Goal: Information Seeking & Learning: Learn about a topic

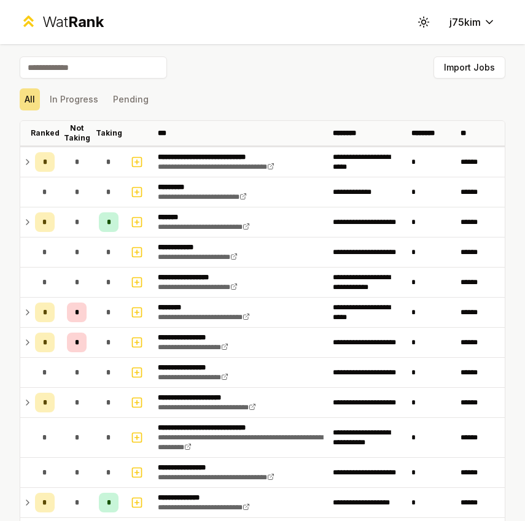
scroll to position [121, 0]
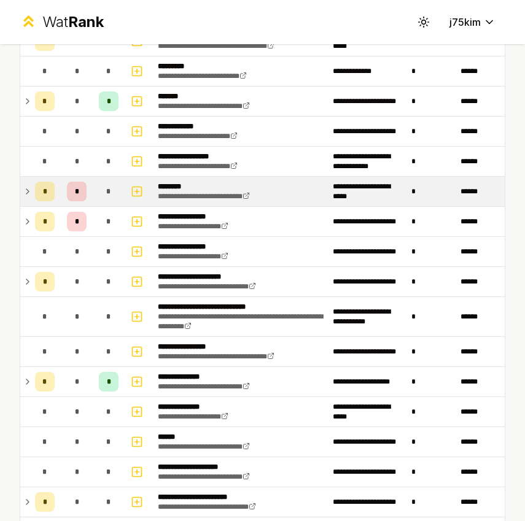
click at [26, 198] on icon at bounding box center [28, 191] width 10 height 15
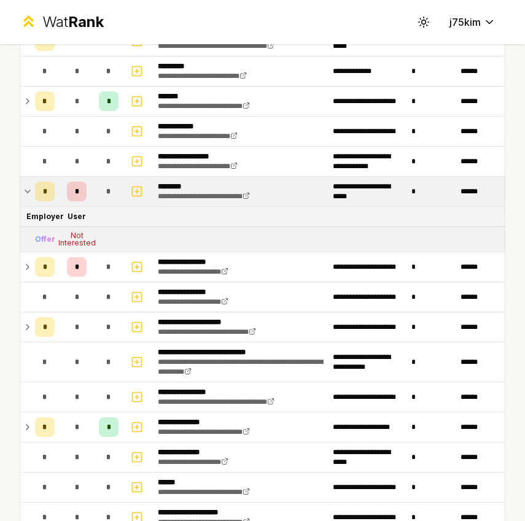
click at [29, 194] on icon at bounding box center [28, 191] width 10 height 15
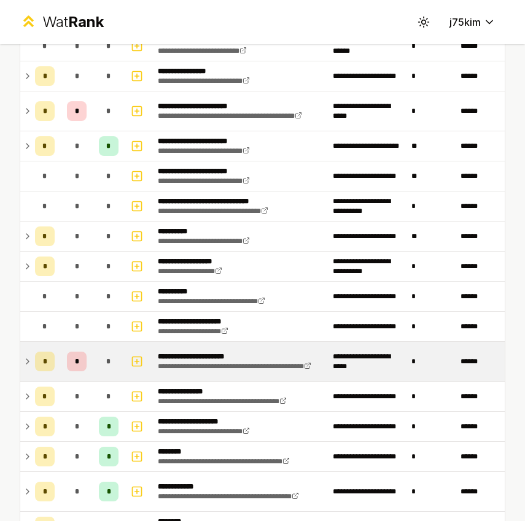
scroll to position [1087, 0]
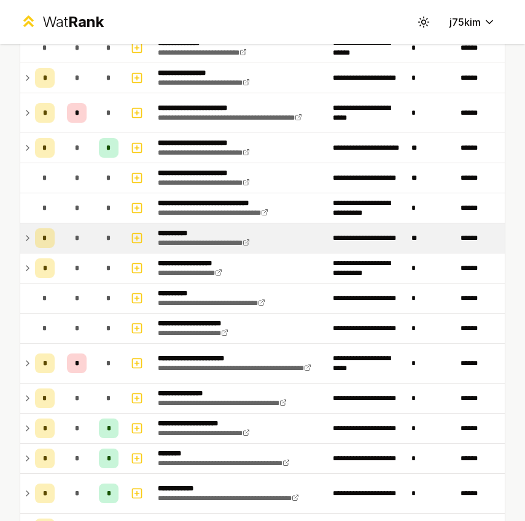
click at [29, 238] on icon at bounding box center [28, 238] width 10 height 15
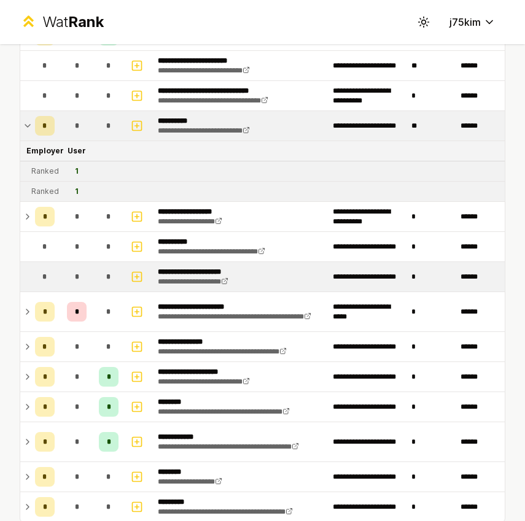
scroll to position [1277, 0]
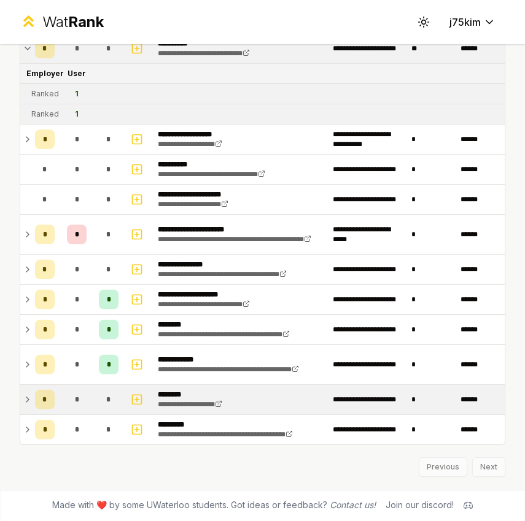
click at [29, 407] on icon at bounding box center [28, 399] width 10 height 15
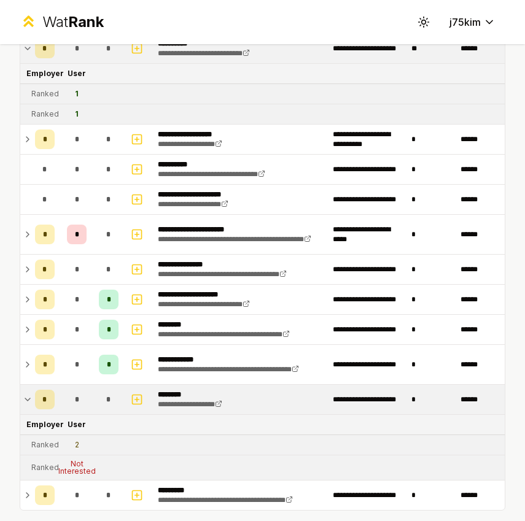
click at [26, 394] on icon at bounding box center [28, 399] width 10 height 15
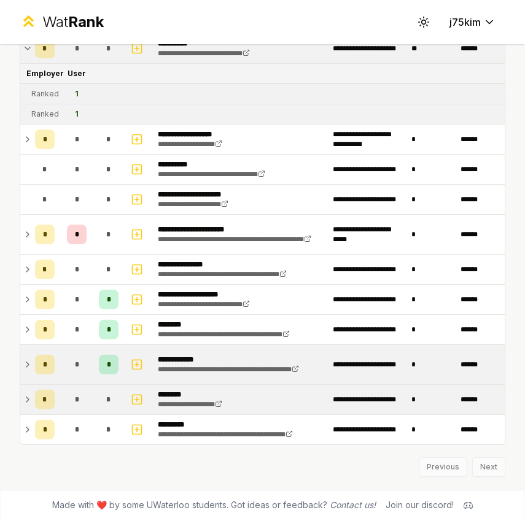
click at [24, 358] on icon at bounding box center [28, 364] width 10 height 15
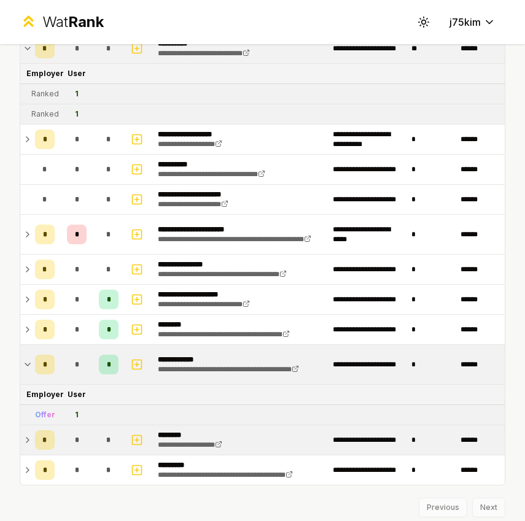
click at [24, 358] on icon at bounding box center [28, 364] width 10 height 15
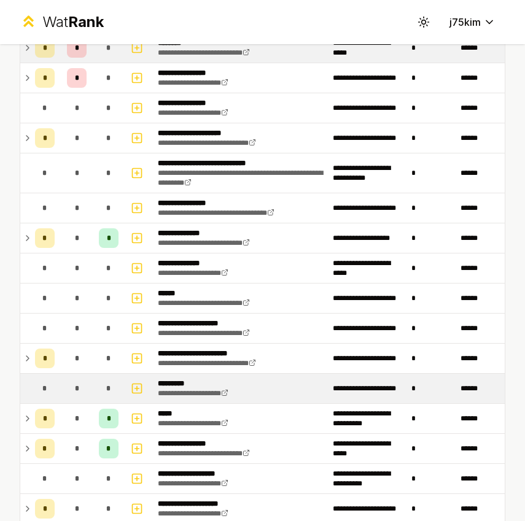
scroll to position [210, 0]
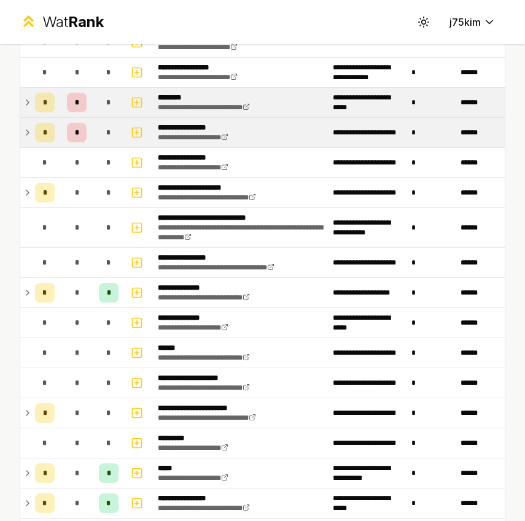
click at [21, 124] on td at bounding box center [25, 132] width 10 height 29
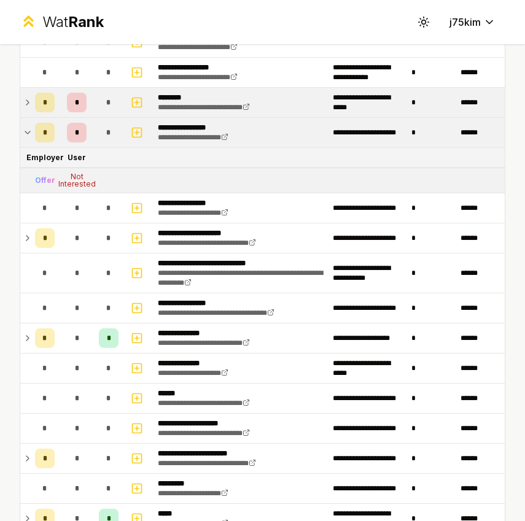
click at [27, 130] on icon at bounding box center [28, 132] width 10 height 15
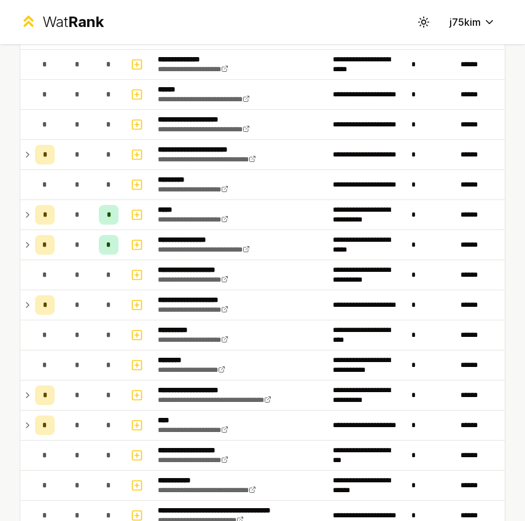
scroll to position [547, 0]
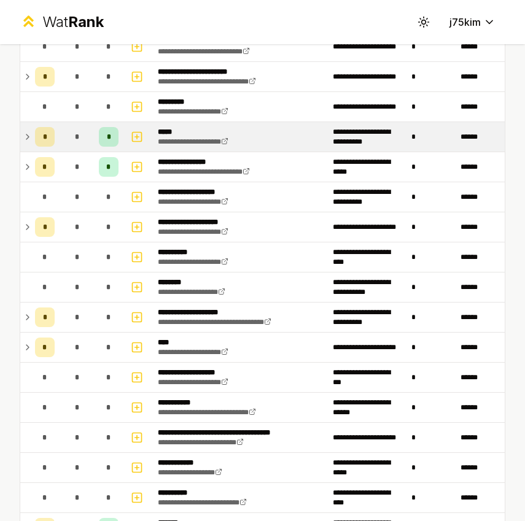
click at [31, 131] on td "*" at bounding box center [44, 136] width 29 height 29
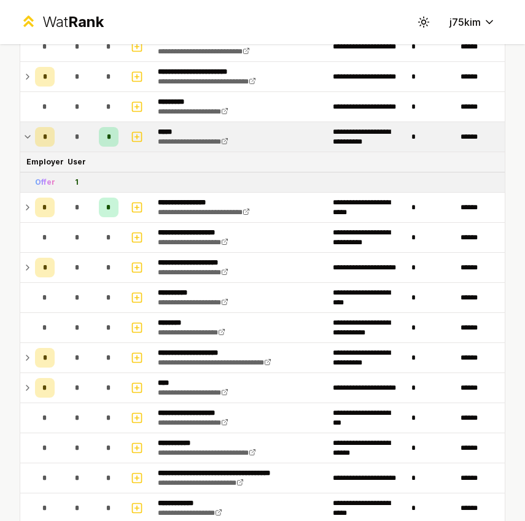
click at [31, 131] on td "*" at bounding box center [44, 136] width 29 height 29
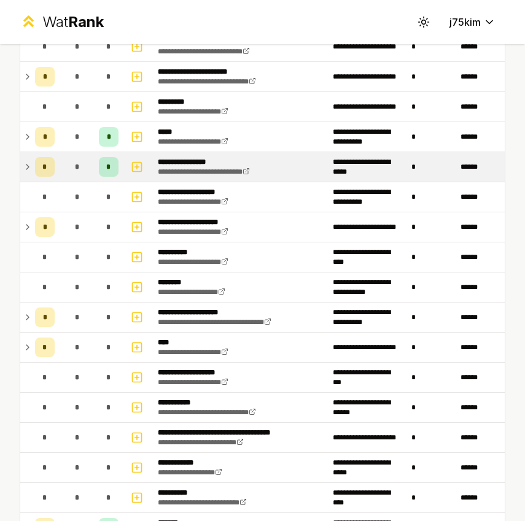
click at [32, 171] on td "*" at bounding box center [44, 166] width 29 height 29
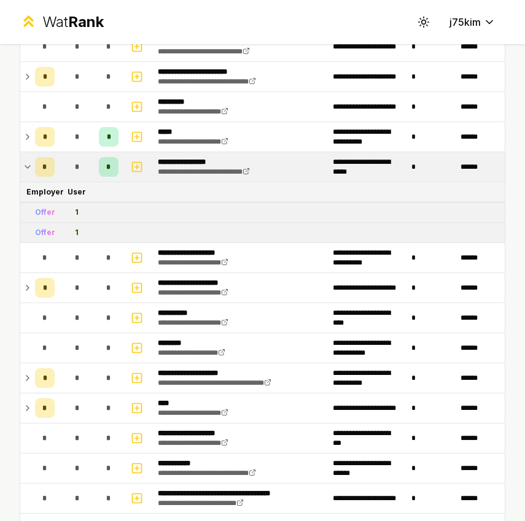
click at [23, 170] on icon at bounding box center [28, 167] width 10 height 15
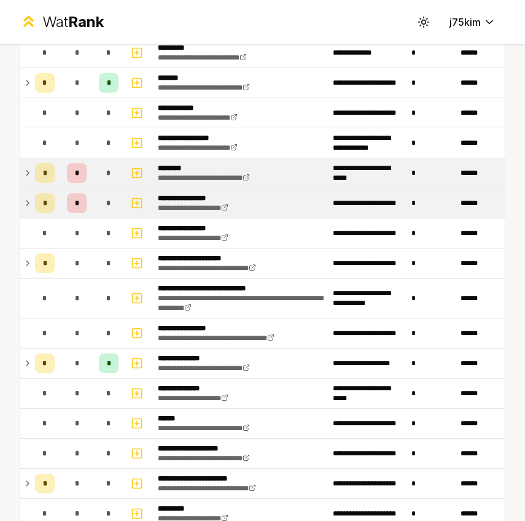
scroll to position [169, 0]
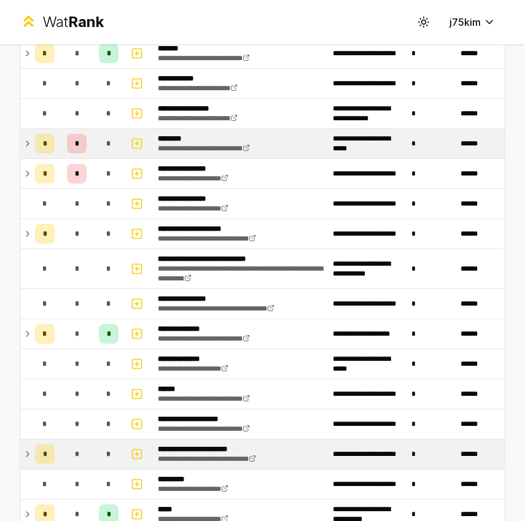
click at [28, 456] on icon at bounding box center [28, 454] width 10 height 15
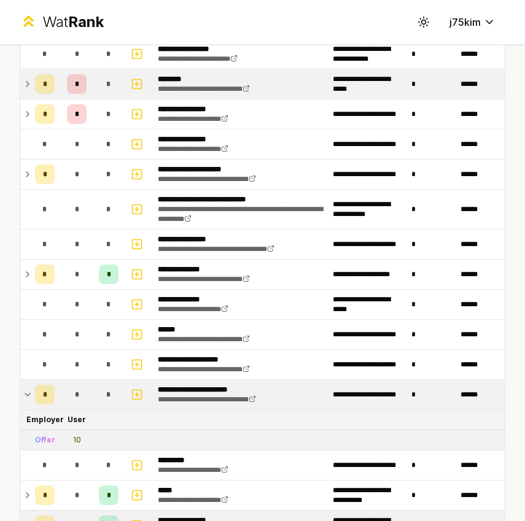
scroll to position [235, 0]
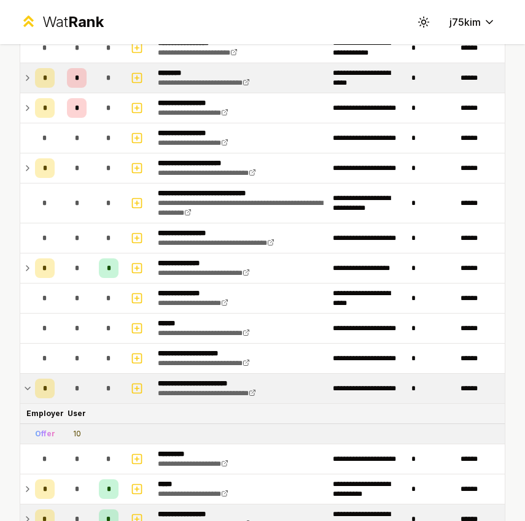
click at [33, 388] on td "*" at bounding box center [44, 388] width 29 height 29
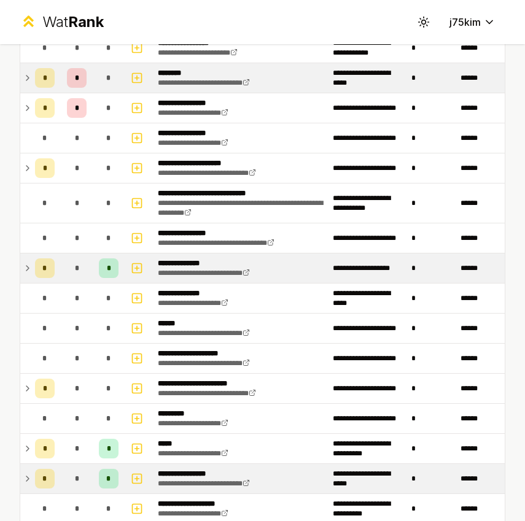
click at [27, 272] on icon at bounding box center [28, 268] width 10 height 15
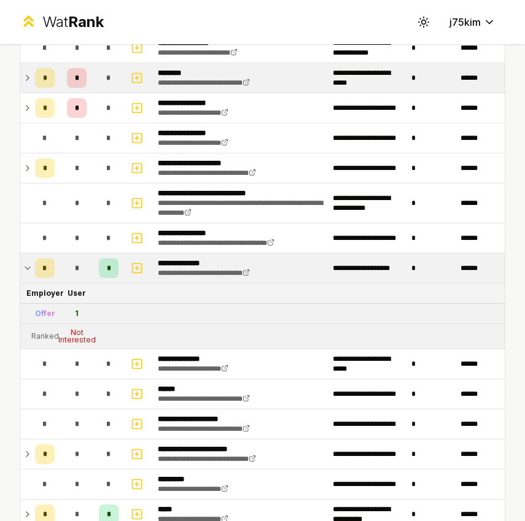
click at [27, 272] on icon at bounding box center [28, 268] width 10 height 15
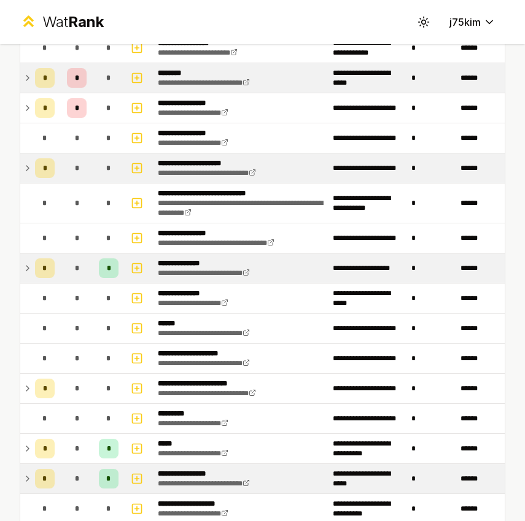
click at [27, 174] on icon at bounding box center [28, 168] width 10 height 15
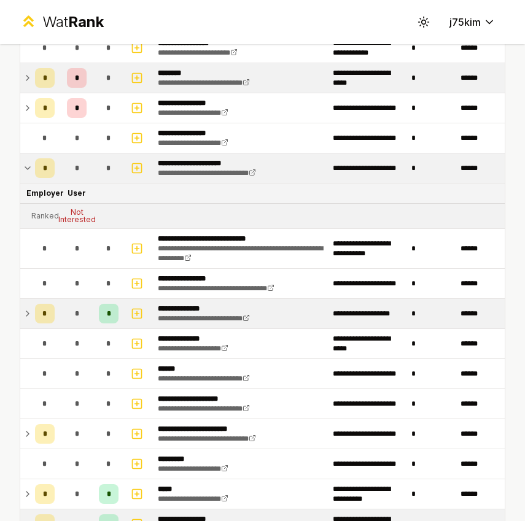
click at [27, 174] on icon at bounding box center [28, 168] width 10 height 15
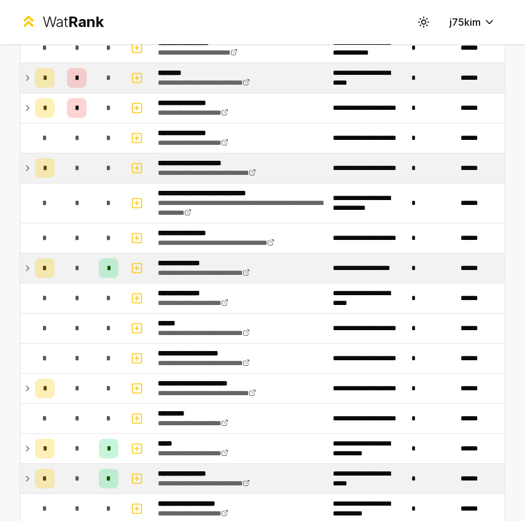
click at [25, 102] on icon at bounding box center [28, 108] width 10 height 15
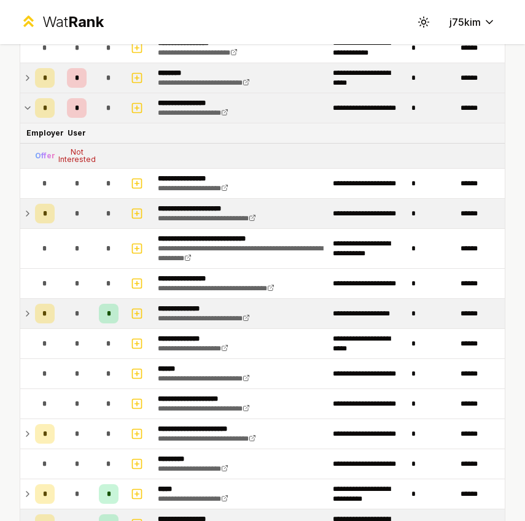
click at [25, 102] on icon at bounding box center [28, 108] width 10 height 15
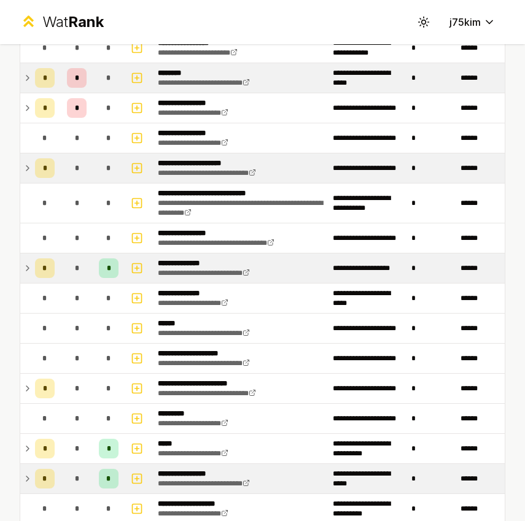
click at [25, 80] on icon at bounding box center [28, 78] width 10 height 15
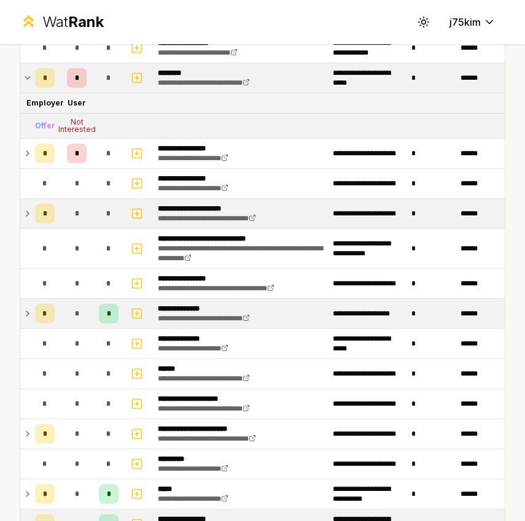
click at [25, 80] on icon at bounding box center [28, 78] width 10 height 15
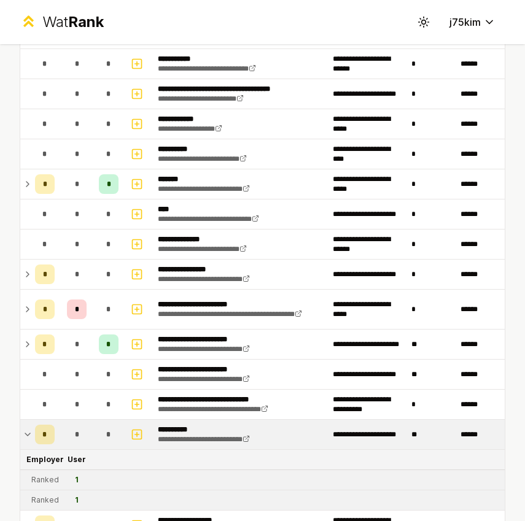
scroll to position [916, 0]
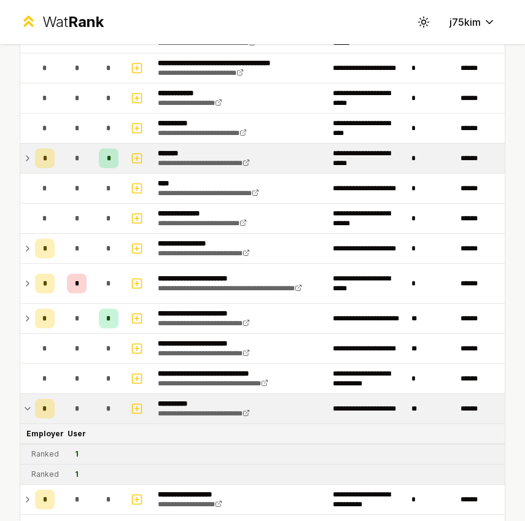
click at [31, 165] on td "*" at bounding box center [44, 158] width 29 height 29
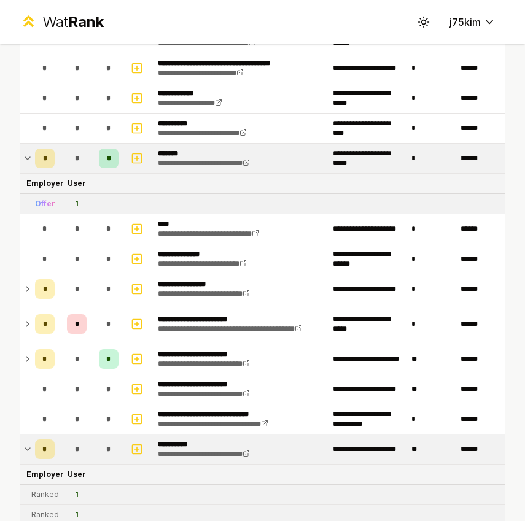
click at [31, 165] on td "*" at bounding box center [44, 158] width 29 height 29
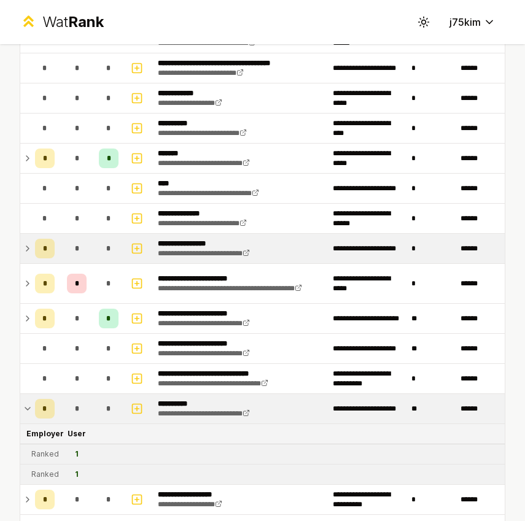
click at [33, 258] on td "*" at bounding box center [44, 248] width 29 height 29
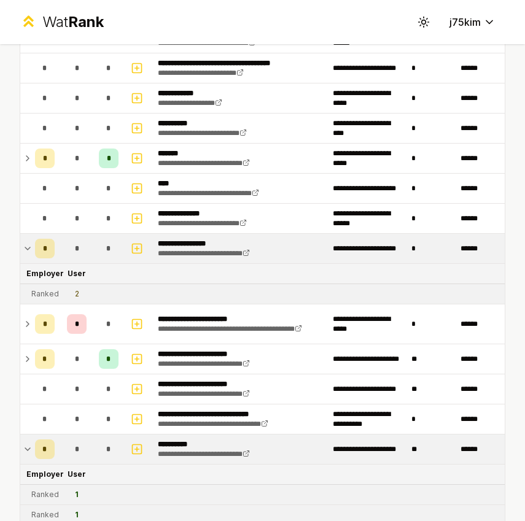
click at [33, 258] on td "*" at bounding box center [44, 248] width 29 height 29
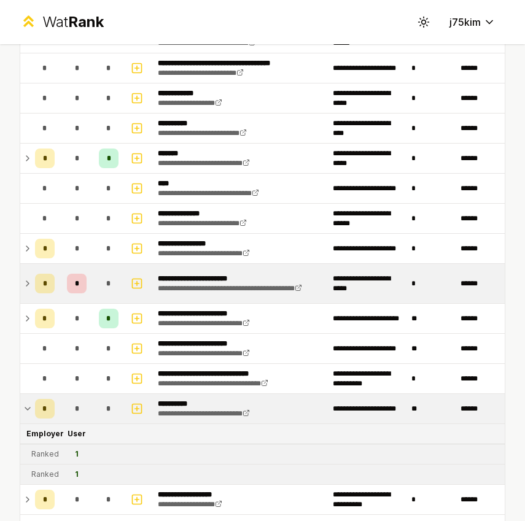
click at [32, 281] on td "*" at bounding box center [44, 283] width 29 height 39
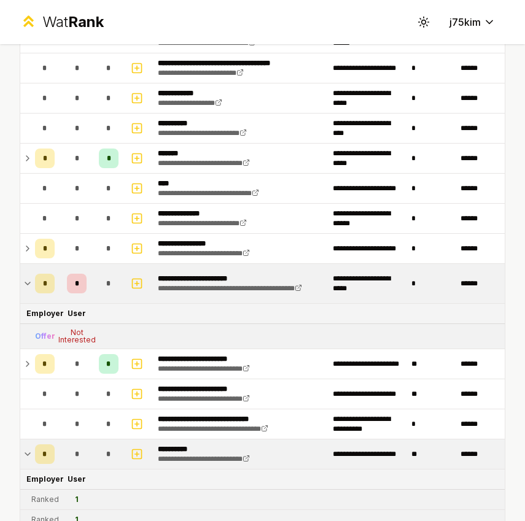
click at [31, 281] on td "*" at bounding box center [44, 283] width 29 height 39
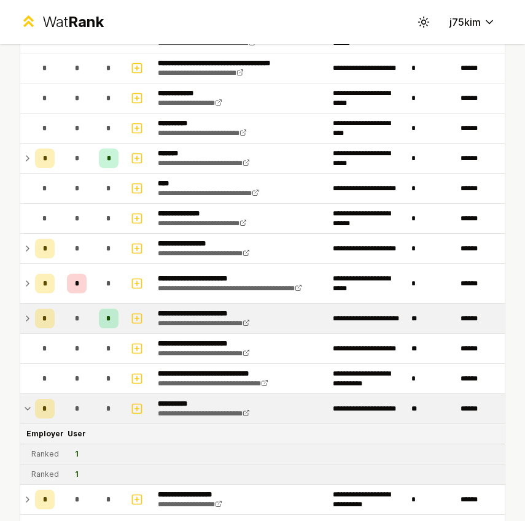
click at [35, 307] on td "*" at bounding box center [44, 318] width 29 height 29
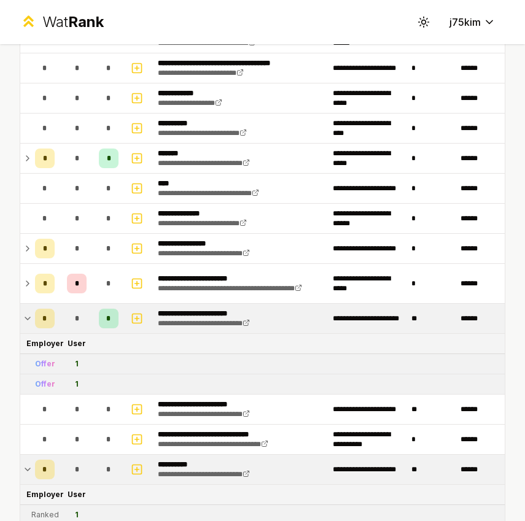
click at [35, 307] on td "*" at bounding box center [44, 318] width 29 height 29
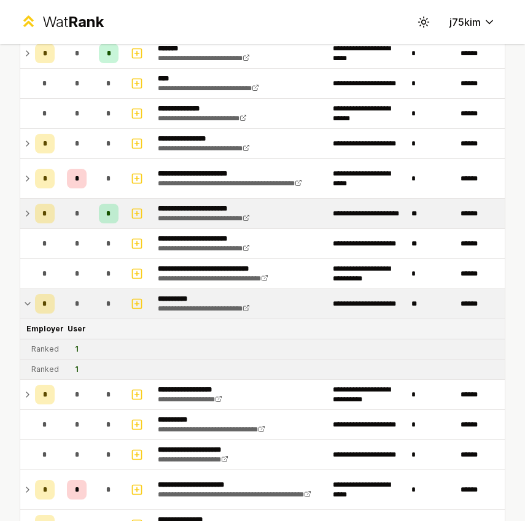
scroll to position [1025, 0]
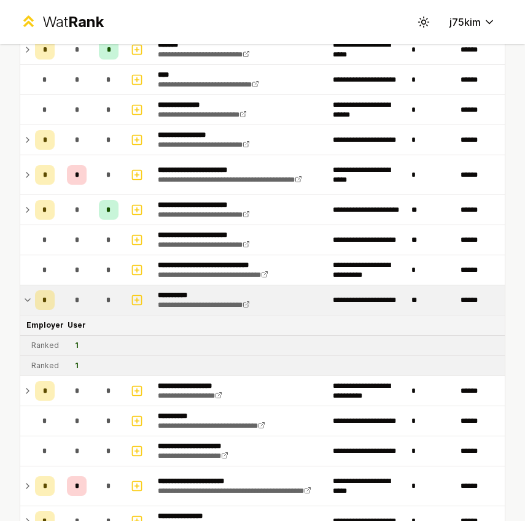
click at [24, 303] on icon at bounding box center [28, 300] width 10 height 15
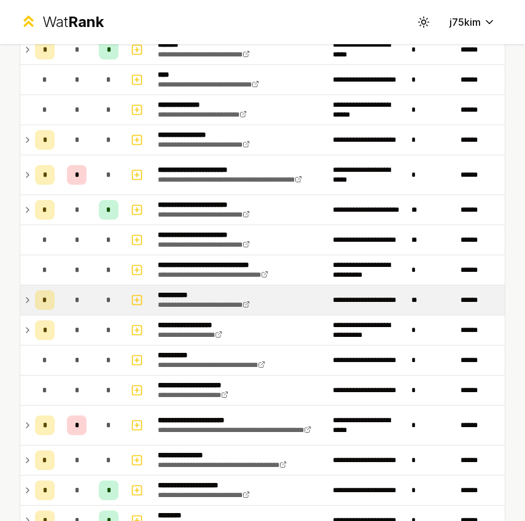
click at [24, 303] on icon at bounding box center [28, 300] width 10 height 15
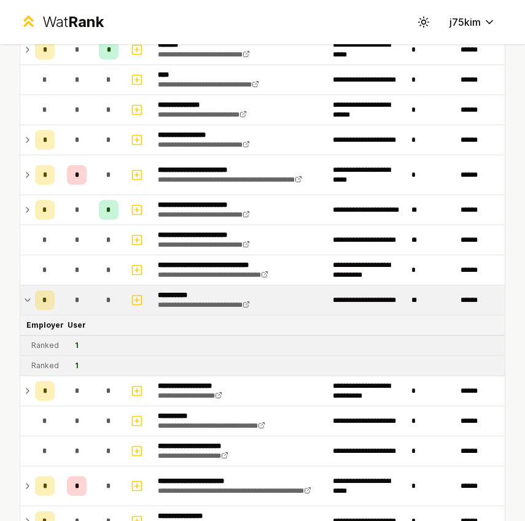
click at [31, 294] on td "*" at bounding box center [44, 300] width 29 height 29
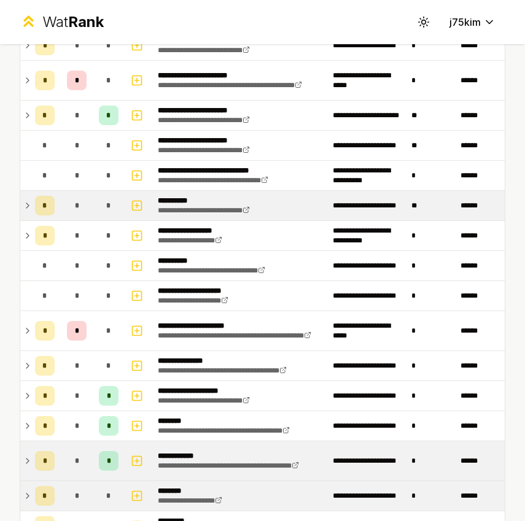
scroll to position [1216, 0]
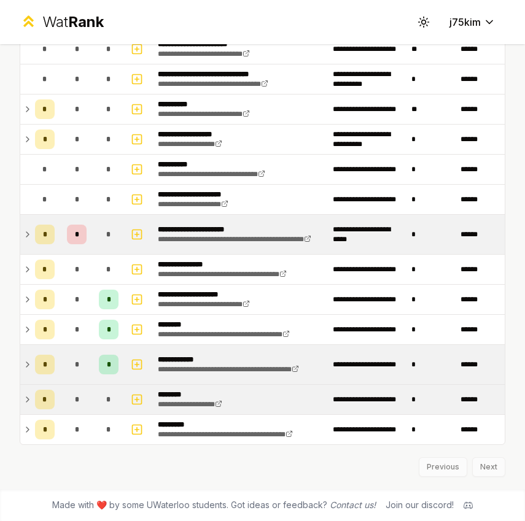
click at [21, 238] on td at bounding box center [25, 234] width 10 height 39
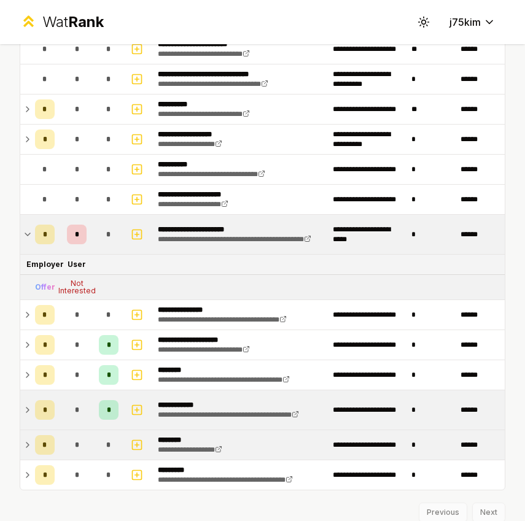
click at [21, 238] on td at bounding box center [25, 234] width 10 height 39
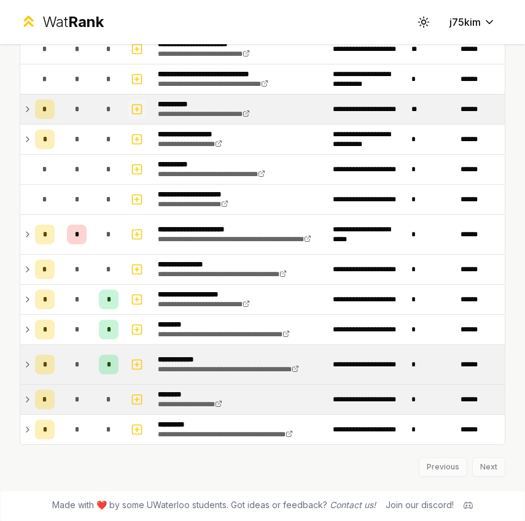
click at [137, 112] on icon "button" at bounding box center [137, 109] width 12 height 15
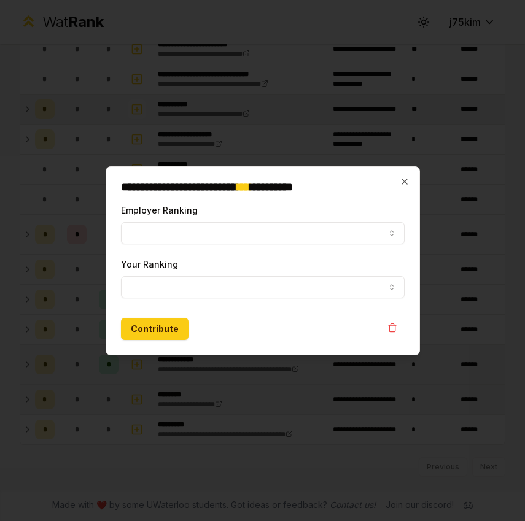
select select
click at [406, 176] on div "**********" at bounding box center [263, 260] width 314 height 189
click at [405, 176] on div "**********" at bounding box center [263, 260] width 314 height 189
click at [402, 181] on icon "button" at bounding box center [405, 182] width 10 height 10
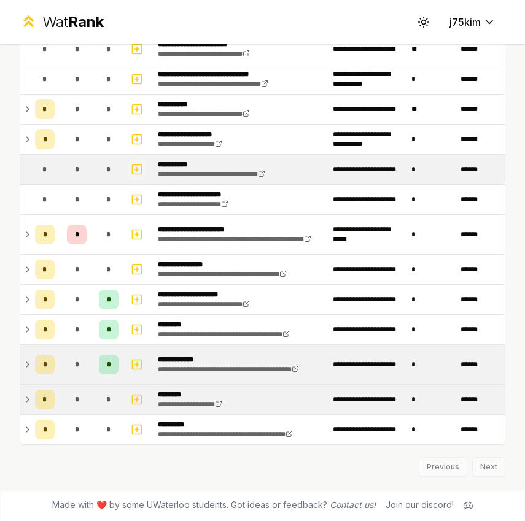
click at [135, 168] on icon "button" at bounding box center [137, 169] width 12 height 15
select select
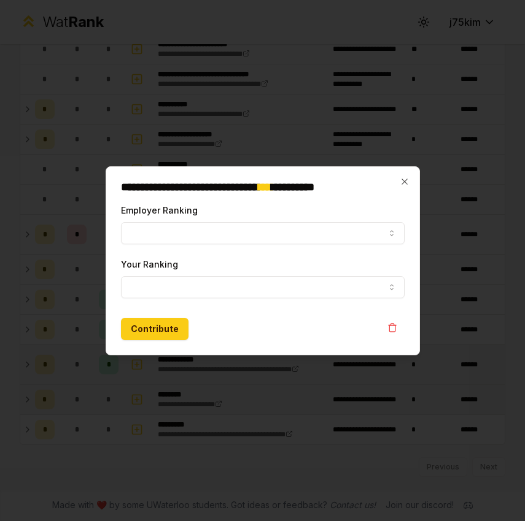
click at [405, 187] on div "**********" at bounding box center [263, 260] width 314 height 189
click at [401, 180] on icon "button" at bounding box center [405, 182] width 10 height 10
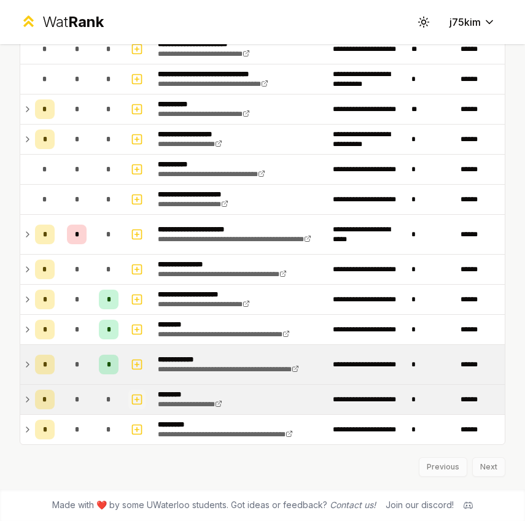
click at [132, 404] on icon "button" at bounding box center [137, 399] width 12 height 15
select select
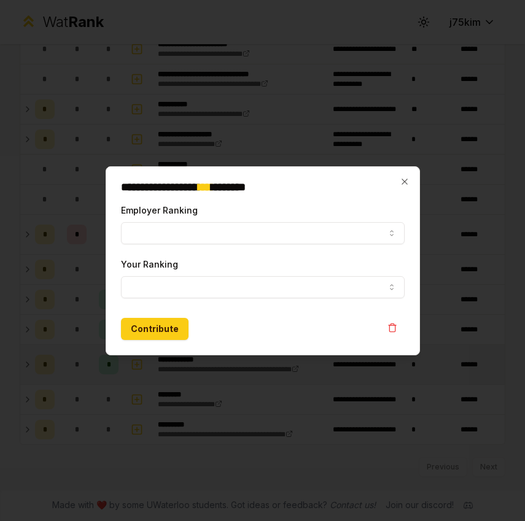
click at [237, 386] on div at bounding box center [262, 260] width 525 height 521
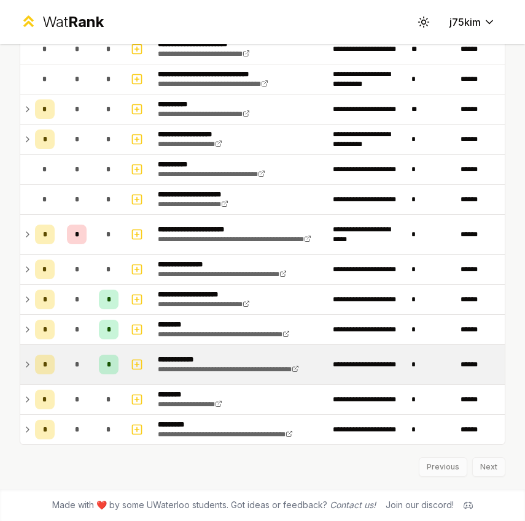
click at [29, 391] on td at bounding box center [25, 399] width 10 height 29
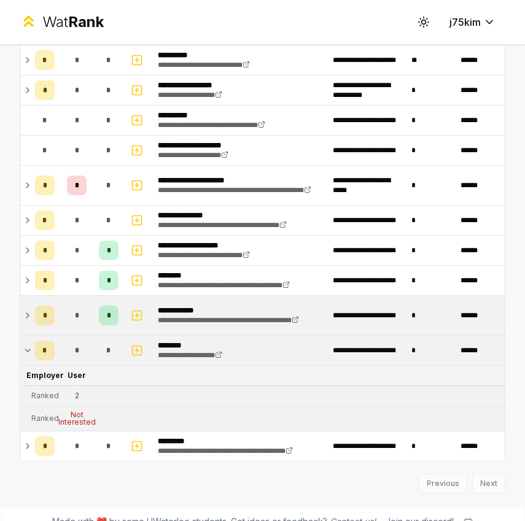
scroll to position [1268, 0]
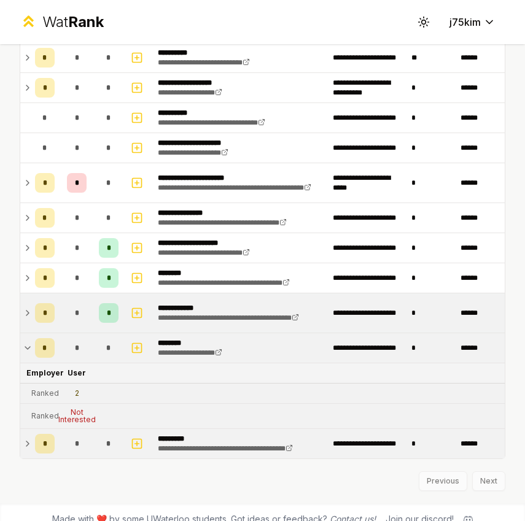
click at [23, 440] on icon at bounding box center [28, 444] width 10 height 15
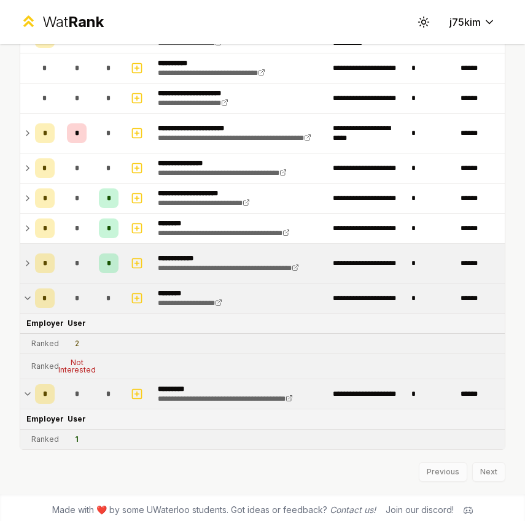
scroll to position [1320, 0]
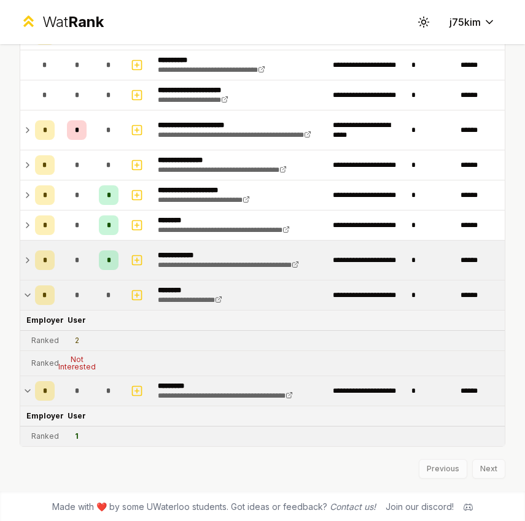
click at [31, 257] on td "*" at bounding box center [44, 260] width 29 height 39
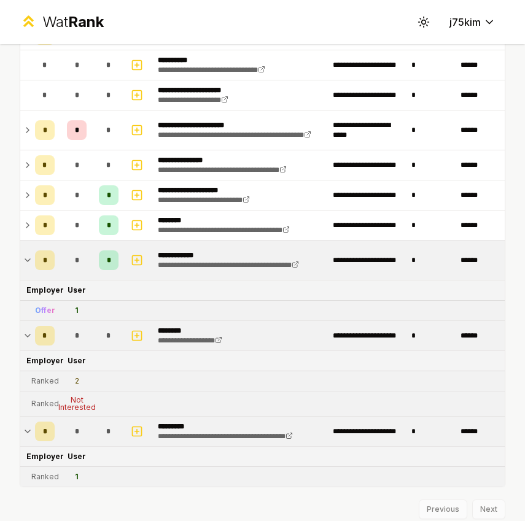
click at [31, 257] on td "*" at bounding box center [44, 260] width 29 height 39
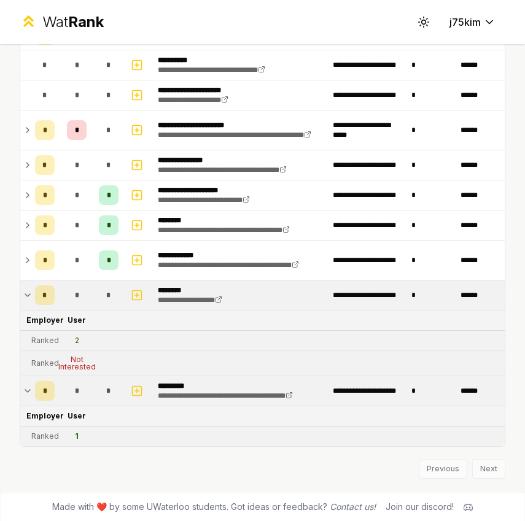
click at [25, 290] on icon at bounding box center [28, 295] width 10 height 15
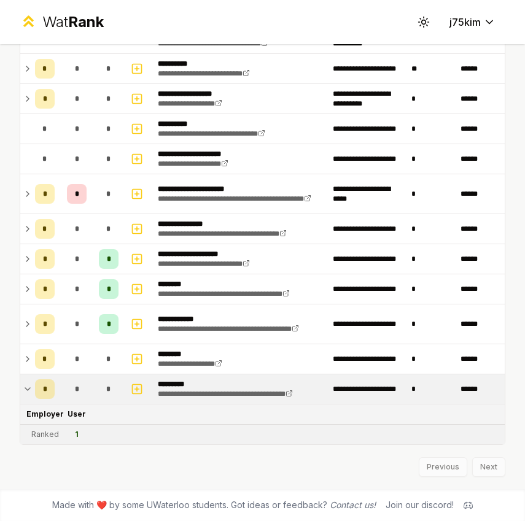
click at [23, 388] on icon at bounding box center [28, 389] width 10 height 15
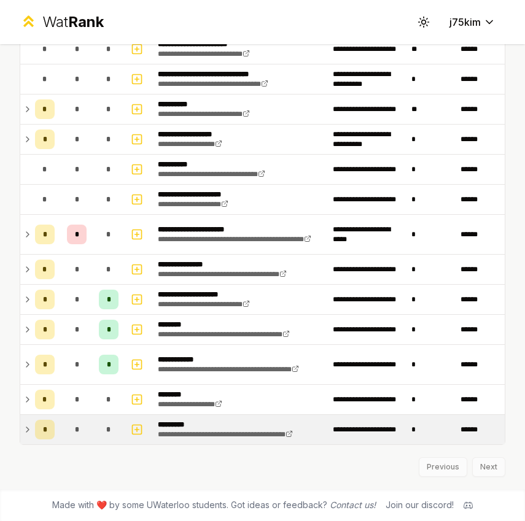
click at [26, 429] on icon at bounding box center [28, 430] width 10 height 15
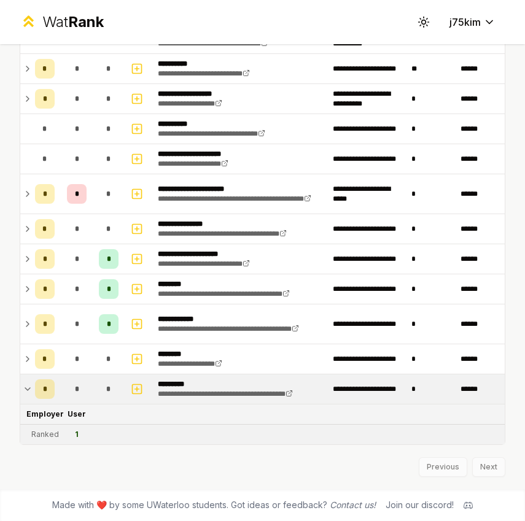
click at [28, 397] on td at bounding box center [25, 389] width 10 height 29
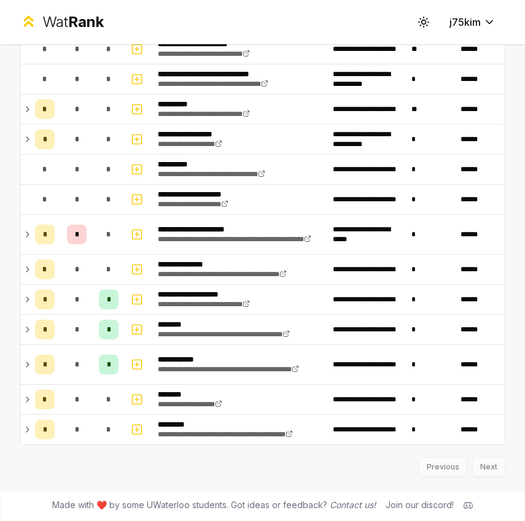
click at [26, 367] on icon at bounding box center [28, 364] width 10 height 15
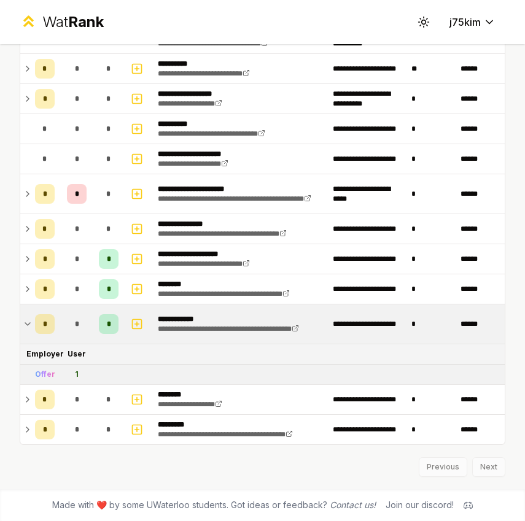
click at [28, 318] on icon at bounding box center [28, 324] width 10 height 15
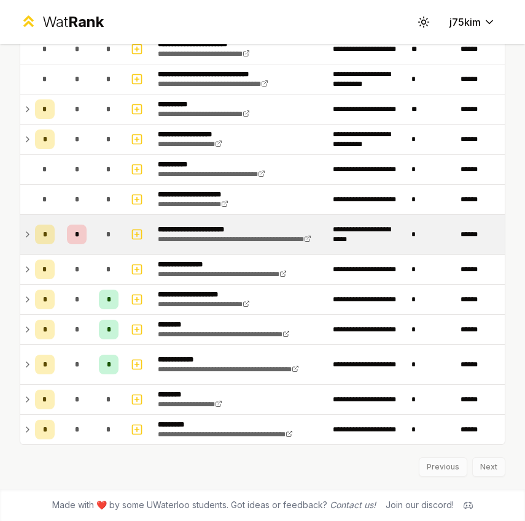
click at [25, 242] on td at bounding box center [25, 234] width 10 height 39
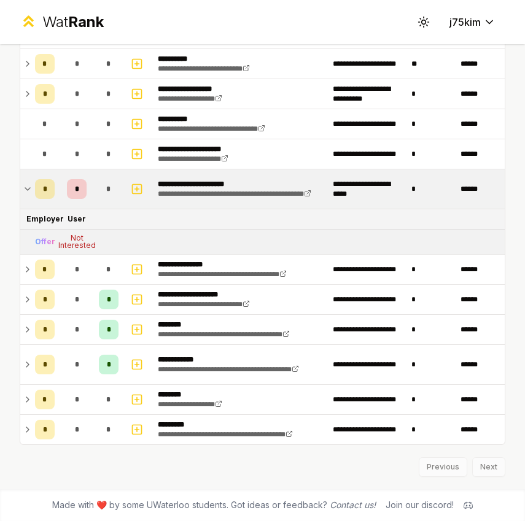
click at [29, 192] on icon at bounding box center [28, 189] width 10 height 15
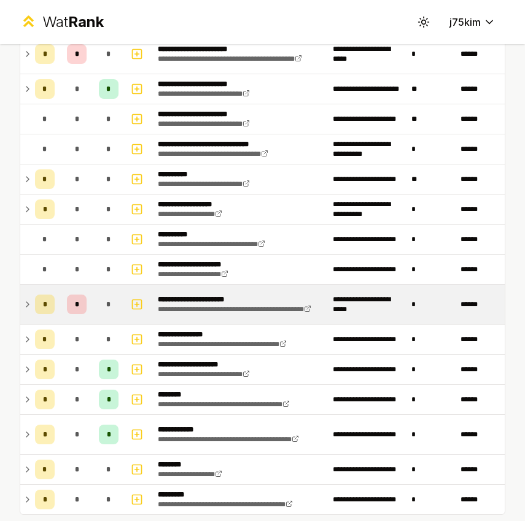
scroll to position [1144, 0]
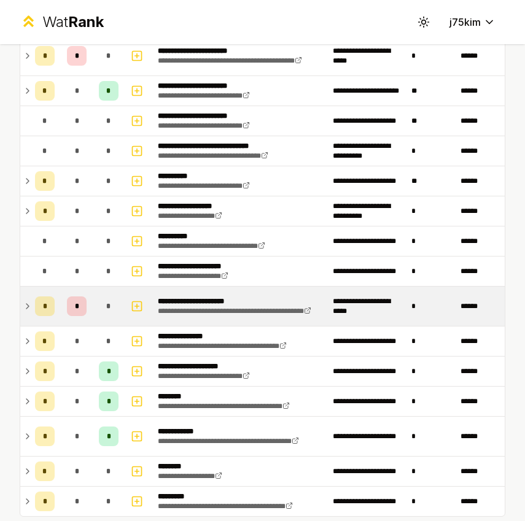
click at [28, 189] on td at bounding box center [25, 180] width 10 height 29
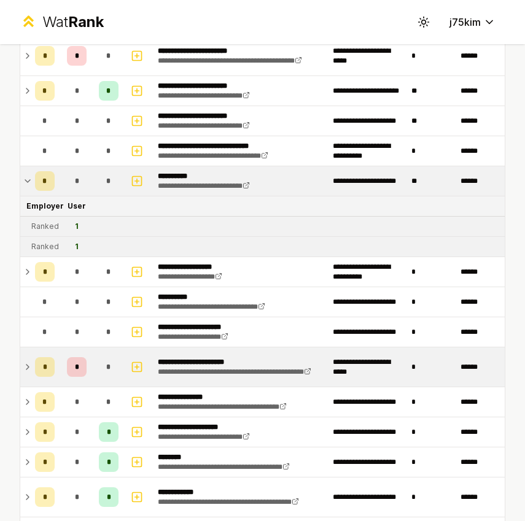
click at [28, 189] on td at bounding box center [25, 180] width 10 height 29
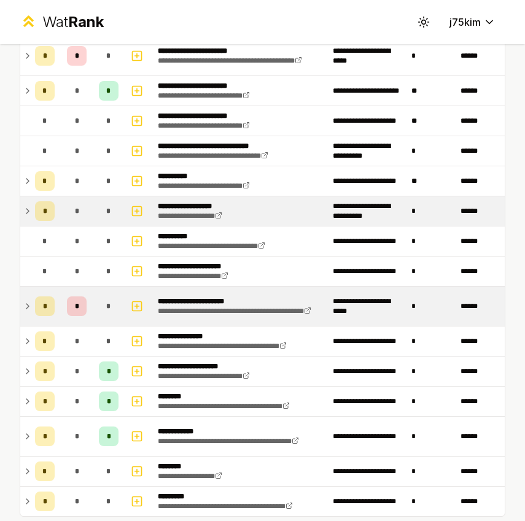
click at [32, 209] on td "*" at bounding box center [44, 211] width 29 height 29
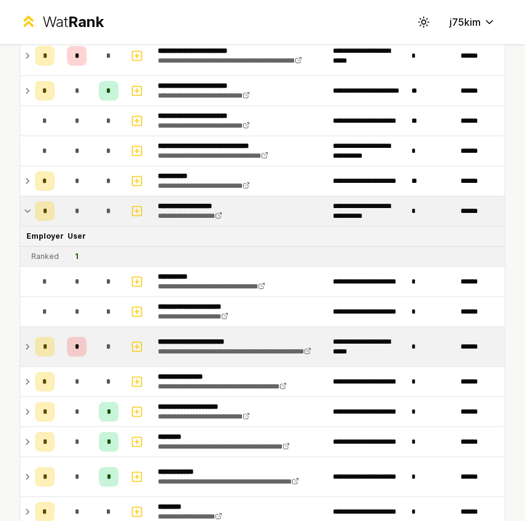
click at [32, 209] on td "*" at bounding box center [44, 211] width 29 height 29
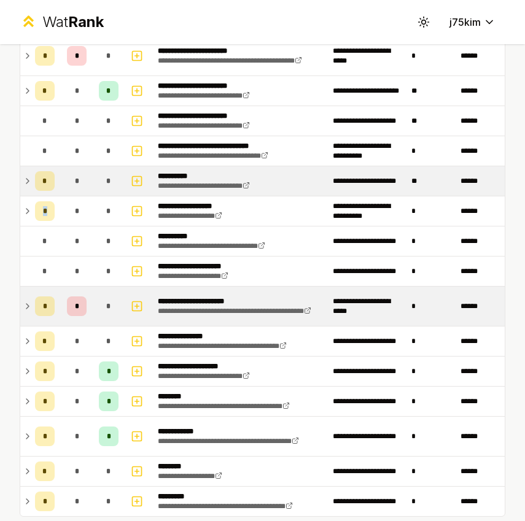
click at [31, 181] on td "*" at bounding box center [44, 180] width 29 height 29
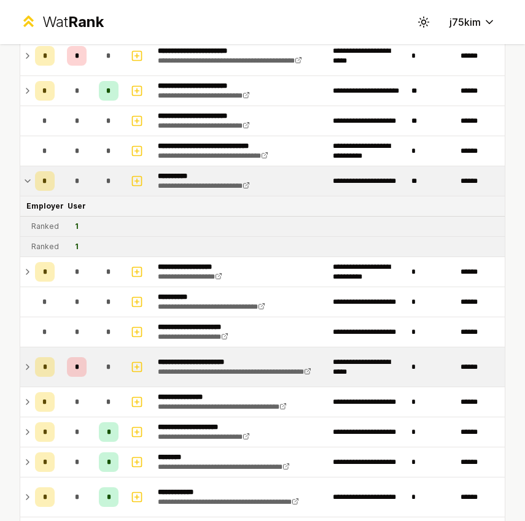
click at [31, 181] on td "*" at bounding box center [44, 180] width 29 height 29
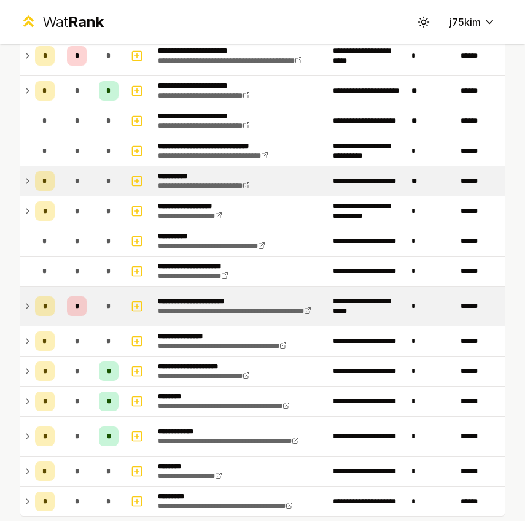
click at [31, 181] on td "*" at bounding box center [44, 180] width 29 height 29
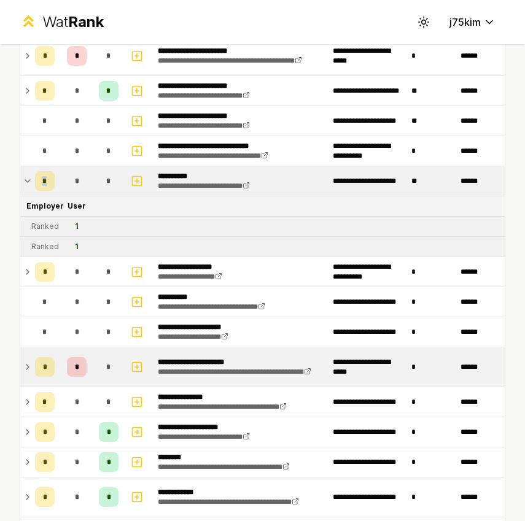
click at [31, 181] on td "*" at bounding box center [44, 180] width 29 height 29
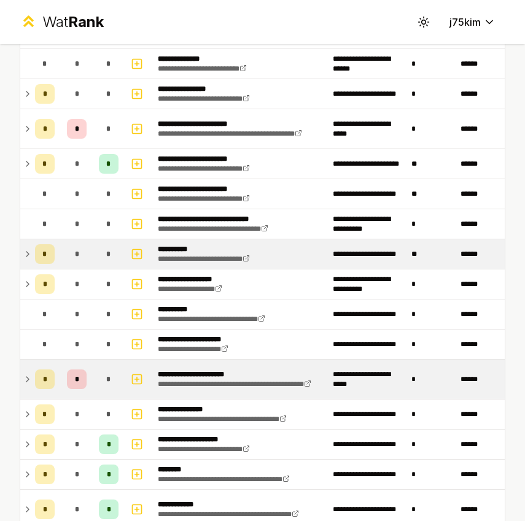
scroll to position [1066, 0]
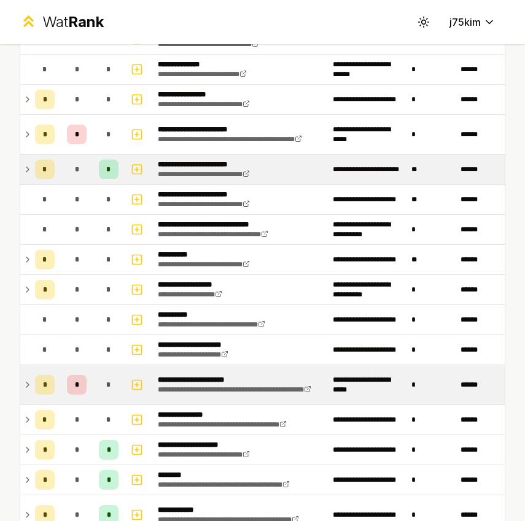
click at [31, 171] on td "*" at bounding box center [44, 169] width 29 height 29
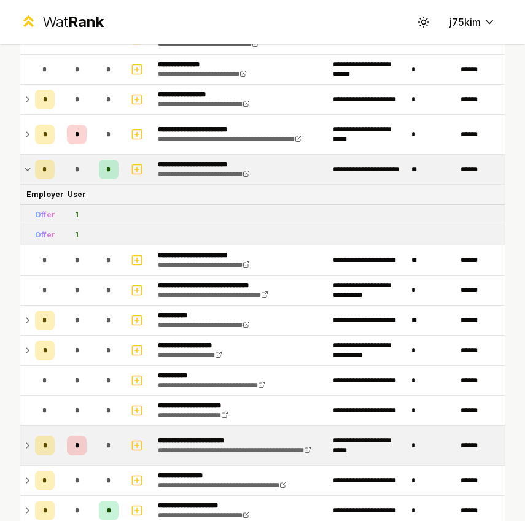
click at [31, 171] on td "*" at bounding box center [44, 169] width 29 height 29
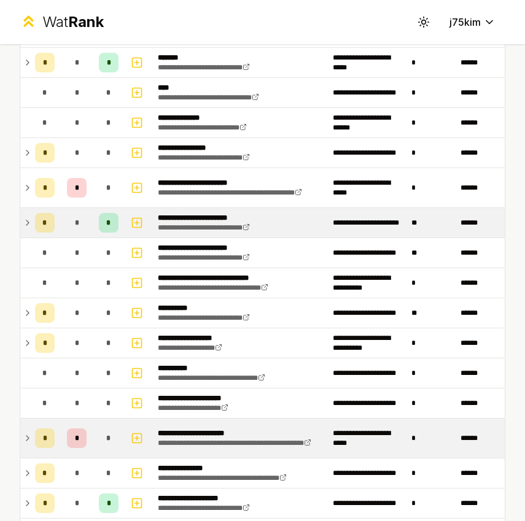
scroll to position [1004, 0]
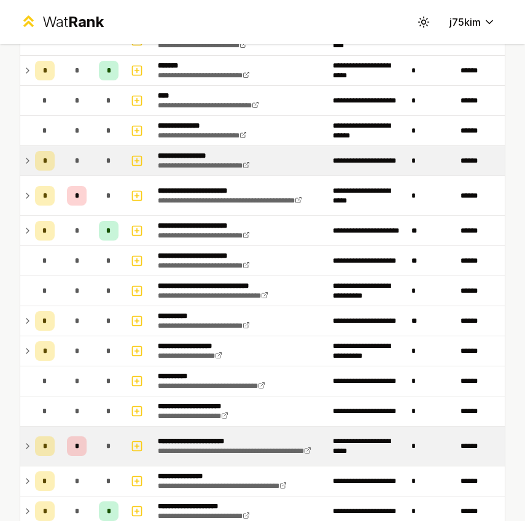
click at [31, 171] on td "*" at bounding box center [44, 160] width 29 height 29
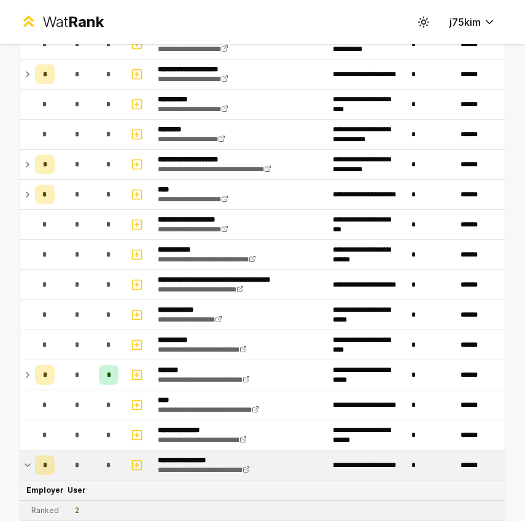
scroll to position [698, 0]
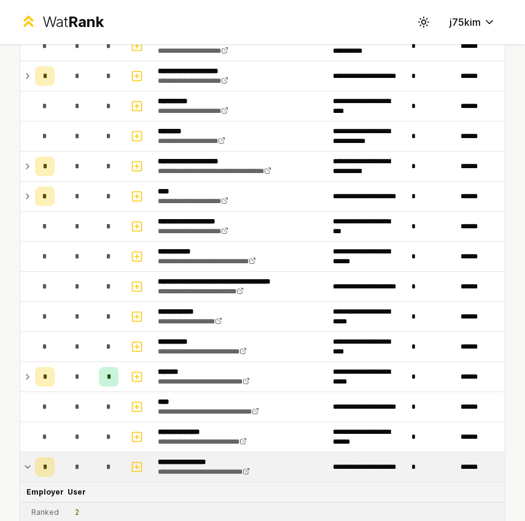
click at [31, 171] on td "*" at bounding box center [44, 166] width 29 height 29
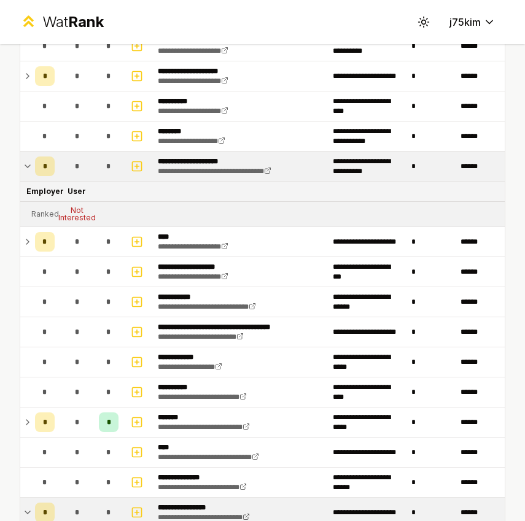
click at [31, 171] on td "*" at bounding box center [44, 166] width 29 height 29
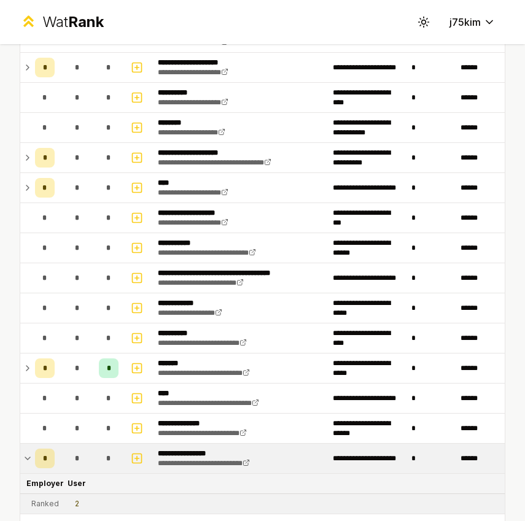
scroll to position [708, 0]
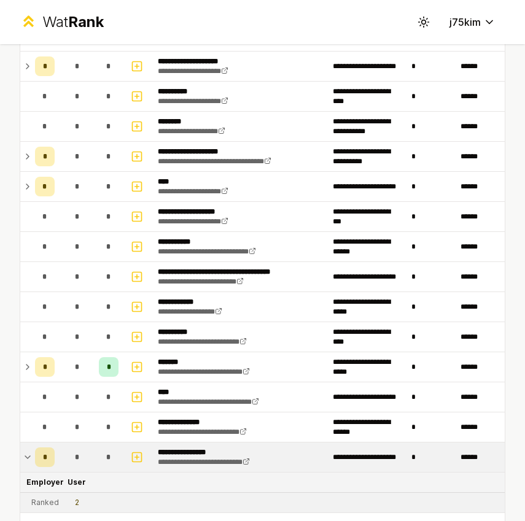
click at [25, 463] on icon at bounding box center [28, 457] width 10 height 15
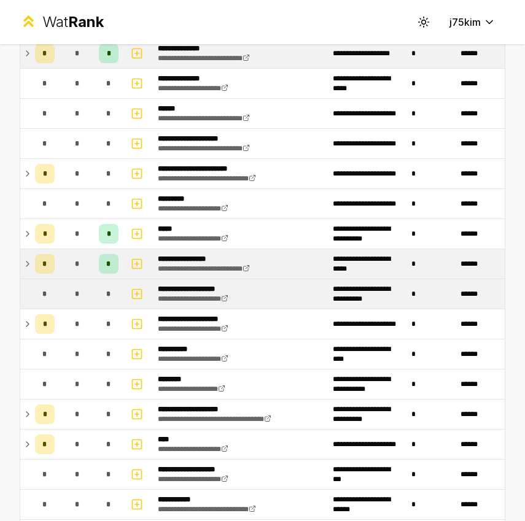
scroll to position [438, 0]
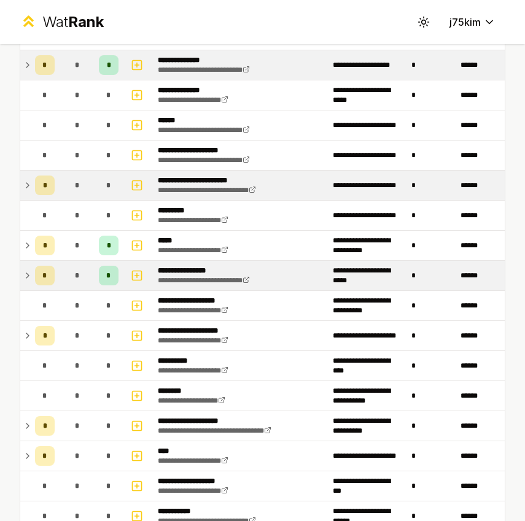
click at [30, 192] on td "*" at bounding box center [44, 185] width 29 height 29
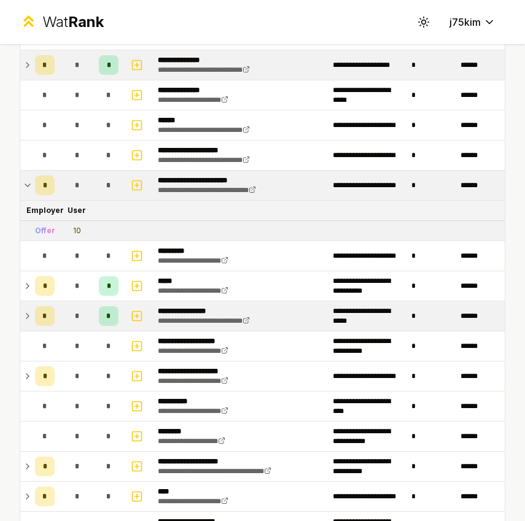
drag, startPoint x: 74, startPoint y: 228, endPoint x: 86, endPoint y: 228, distance: 11.7
click at [86, 228] on td "10" at bounding box center [77, 231] width 34 height 20
drag, startPoint x: 86, startPoint y: 228, endPoint x: 61, endPoint y: 228, distance: 24.6
click at [61, 228] on td "10" at bounding box center [77, 231] width 34 height 20
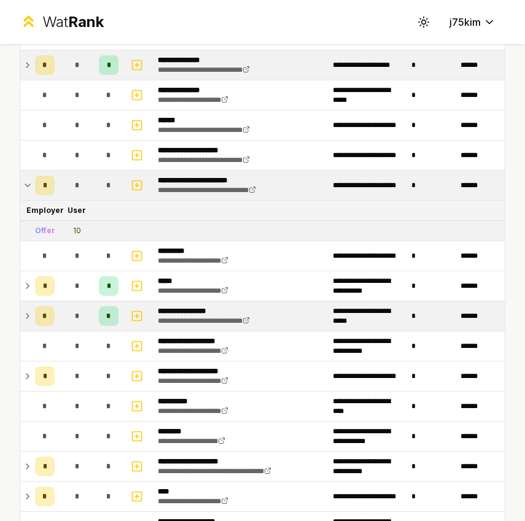
click at [61, 228] on td "10" at bounding box center [77, 231] width 34 height 20
click at [68, 228] on td "10" at bounding box center [77, 231] width 34 height 20
drag, startPoint x: 71, startPoint y: 228, endPoint x: 84, endPoint y: 228, distance: 12.9
click at [84, 228] on td "10" at bounding box center [77, 231] width 34 height 20
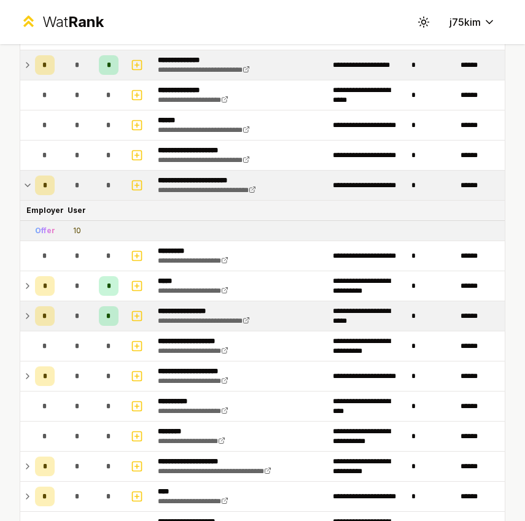
click at [26, 179] on icon at bounding box center [28, 185] width 10 height 15
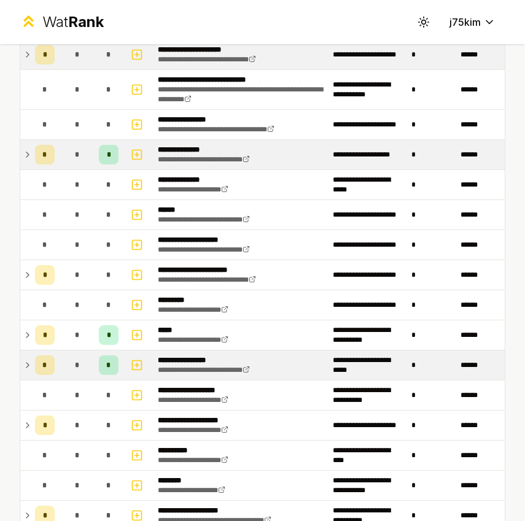
scroll to position [322, 0]
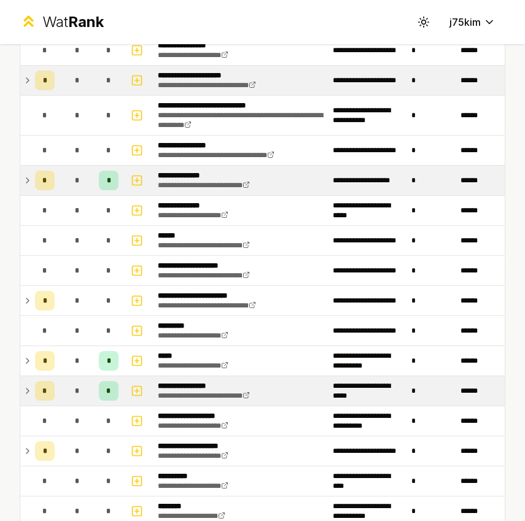
click at [29, 176] on icon at bounding box center [28, 180] width 10 height 15
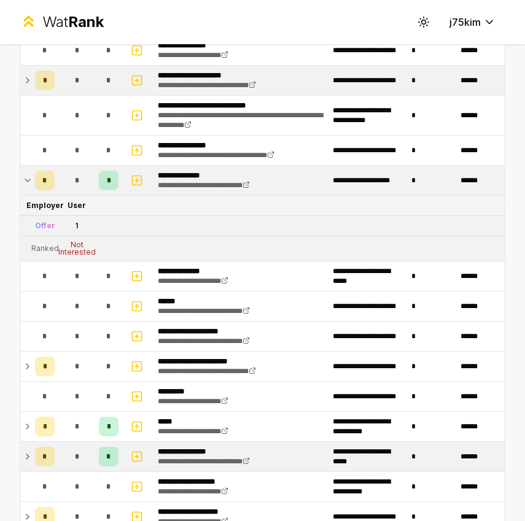
click at [29, 176] on icon at bounding box center [28, 180] width 10 height 15
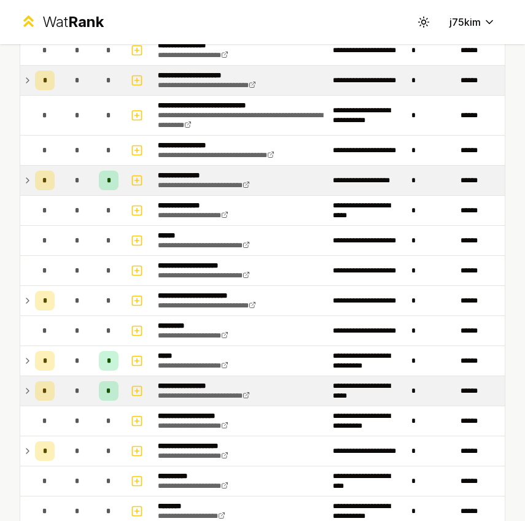
click at [35, 88] on td "*" at bounding box center [44, 80] width 29 height 29
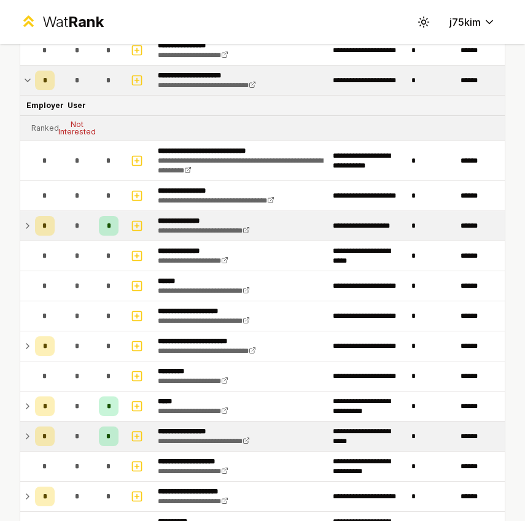
click at [35, 88] on td "*" at bounding box center [44, 80] width 29 height 29
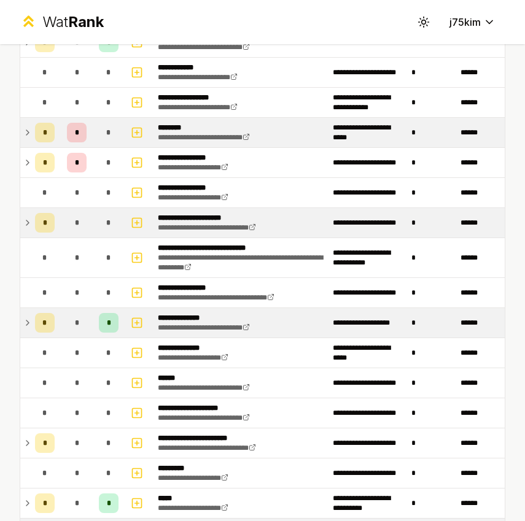
scroll to position [177, 0]
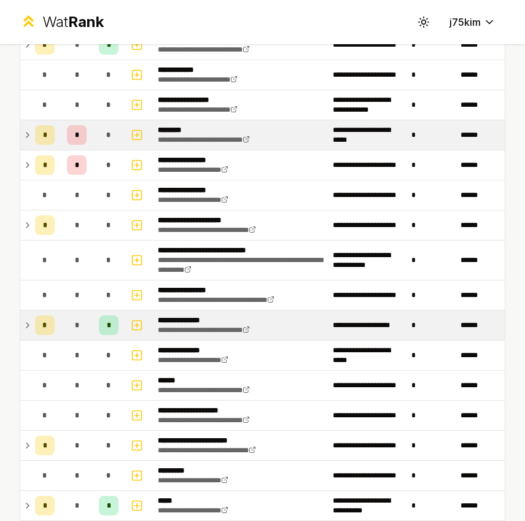
click at [35, 129] on div "*" at bounding box center [45, 135] width 20 height 20
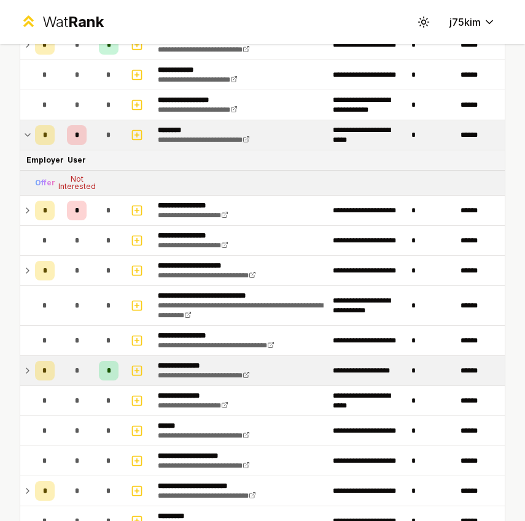
click at [35, 129] on div "*" at bounding box center [45, 135] width 20 height 20
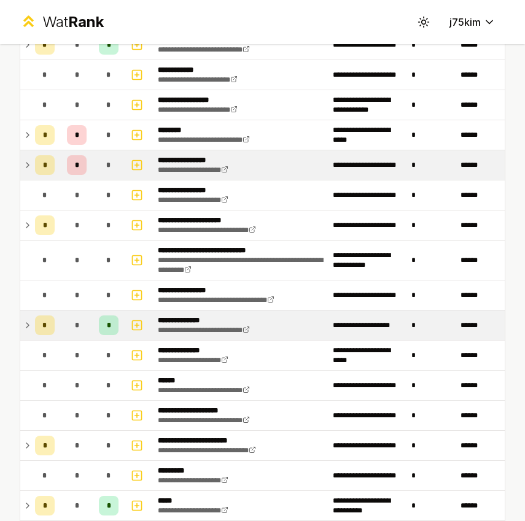
click at [30, 152] on td "*" at bounding box center [44, 164] width 29 height 29
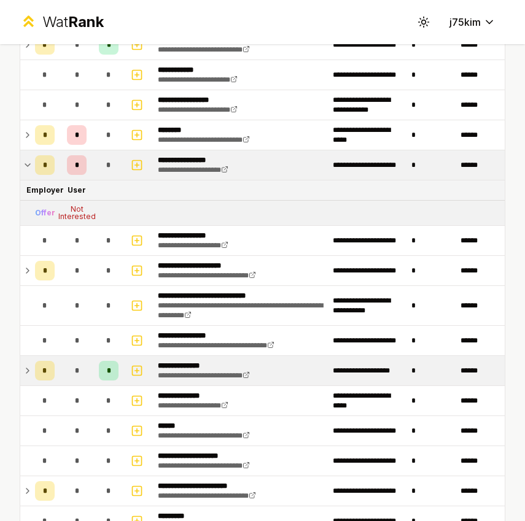
click at [30, 152] on td "*" at bounding box center [44, 164] width 29 height 29
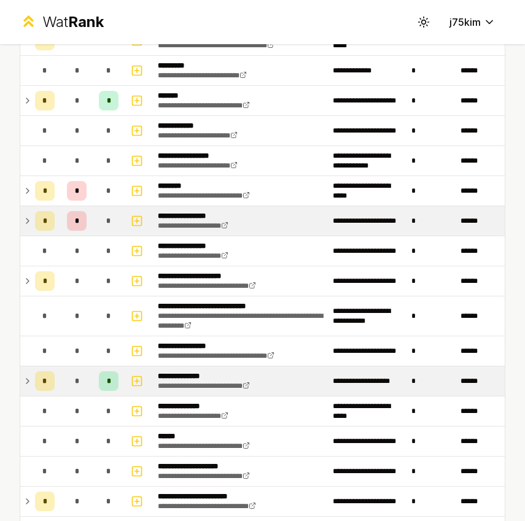
scroll to position [101, 0]
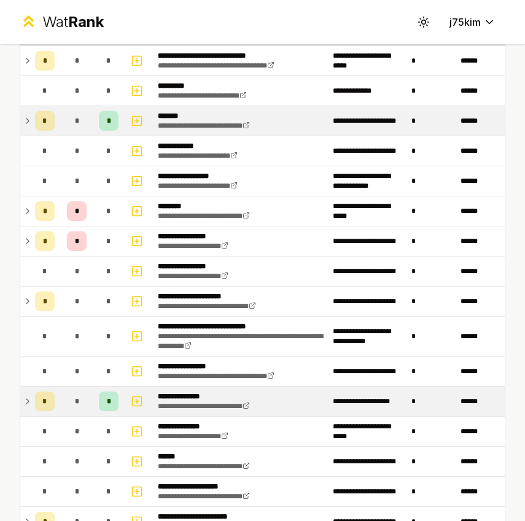
click at [30, 122] on td "*" at bounding box center [44, 120] width 29 height 29
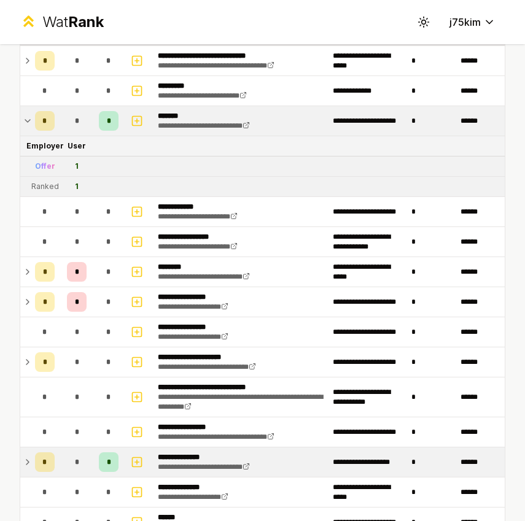
click at [30, 122] on td "*" at bounding box center [44, 120] width 29 height 29
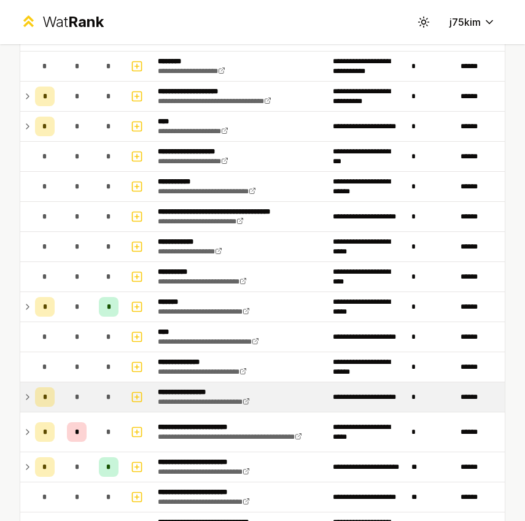
scroll to position [774, 0]
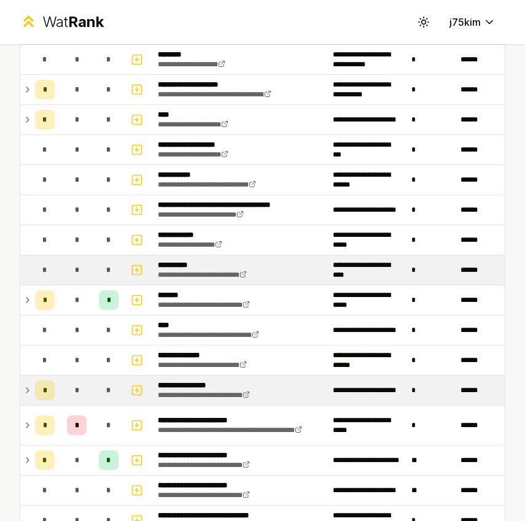
click at [43, 269] on span "*" at bounding box center [44, 270] width 5 height 10
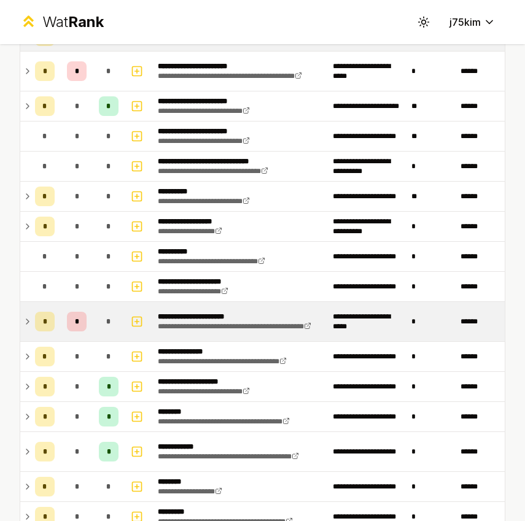
scroll to position [1131, 0]
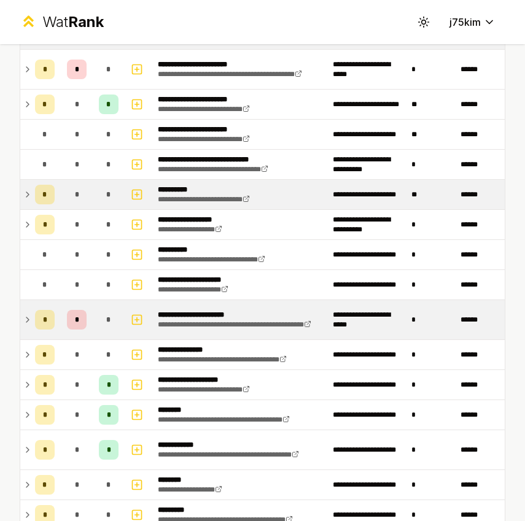
click at [23, 186] on td at bounding box center [25, 194] width 10 height 29
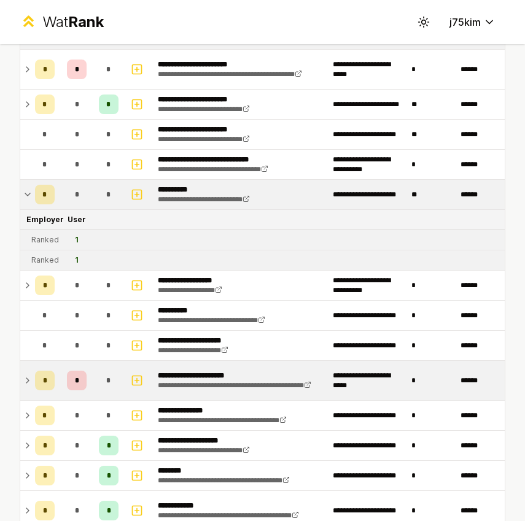
click at [23, 186] on td at bounding box center [25, 194] width 10 height 29
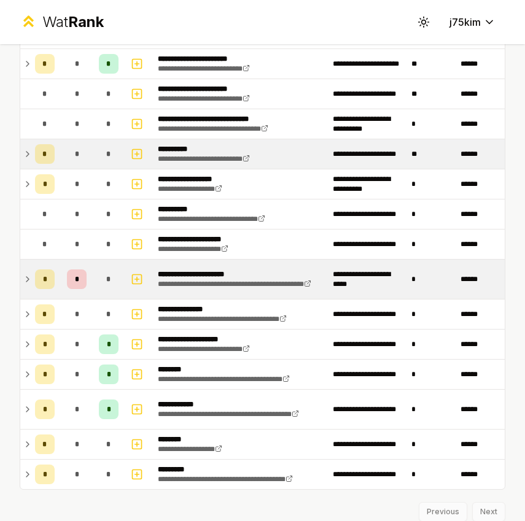
scroll to position [1201, 0]
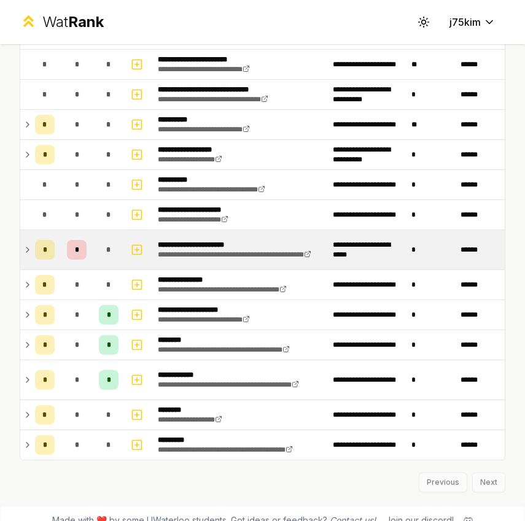
click at [29, 257] on icon at bounding box center [28, 250] width 10 height 15
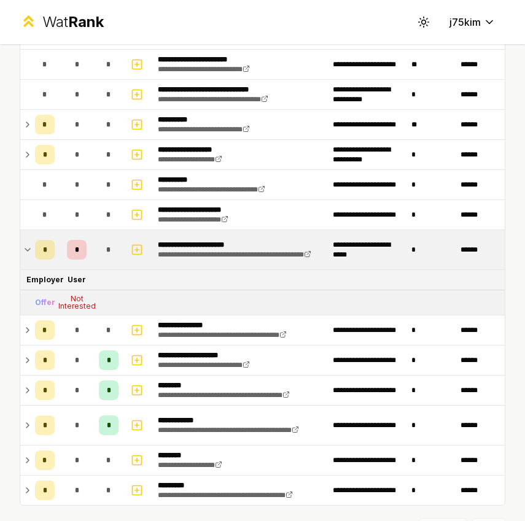
click at [29, 257] on icon at bounding box center [28, 250] width 10 height 15
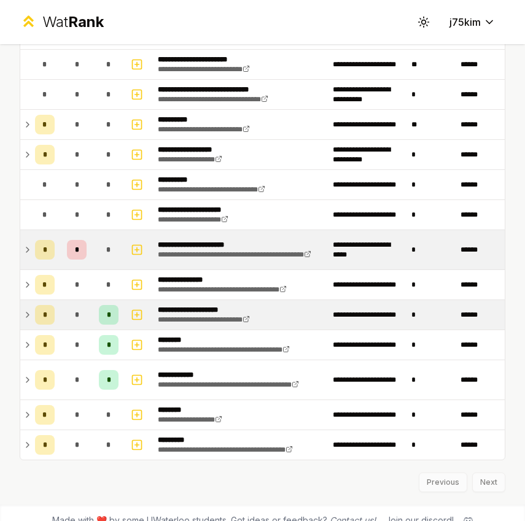
click at [32, 314] on td "*" at bounding box center [44, 314] width 29 height 29
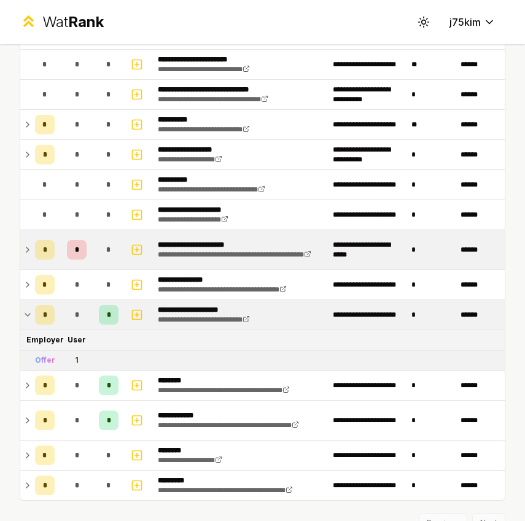
click at [32, 314] on td "*" at bounding box center [44, 314] width 29 height 29
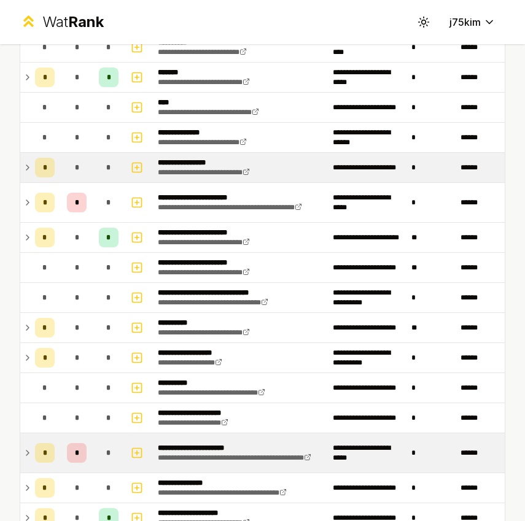
scroll to position [1014, 0]
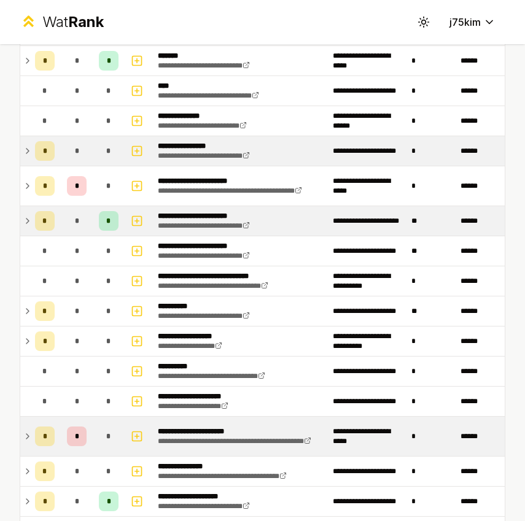
click at [28, 223] on icon at bounding box center [28, 221] width 10 height 15
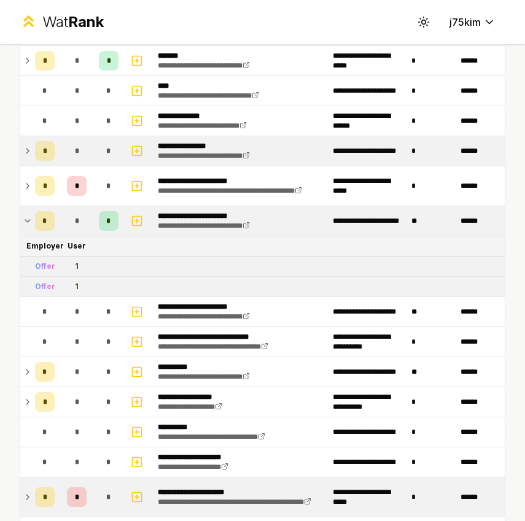
click at [28, 223] on icon at bounding box center [28, 221] width 10 height 15
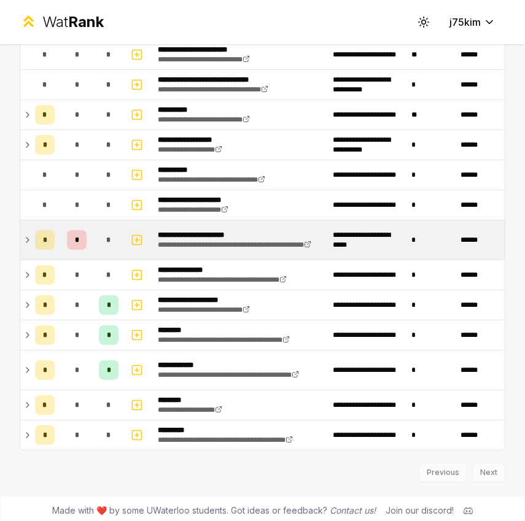
scroll to position [1216, 0]
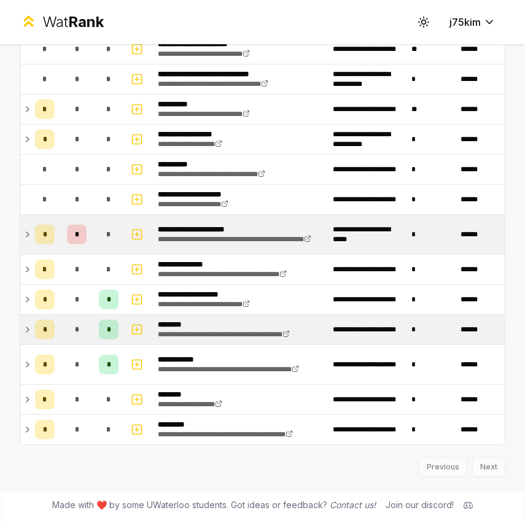
click at [32, 324] on td "*" at bounding box center [44, 329] width 29 height 29
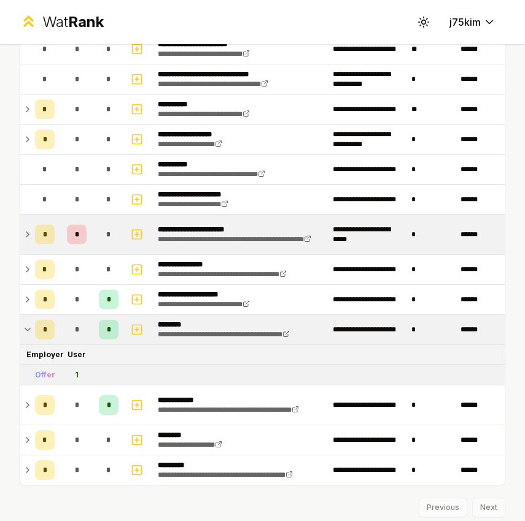
click at [32, 324] on td "*" at bounding box center [44, 329] width 29 height 29
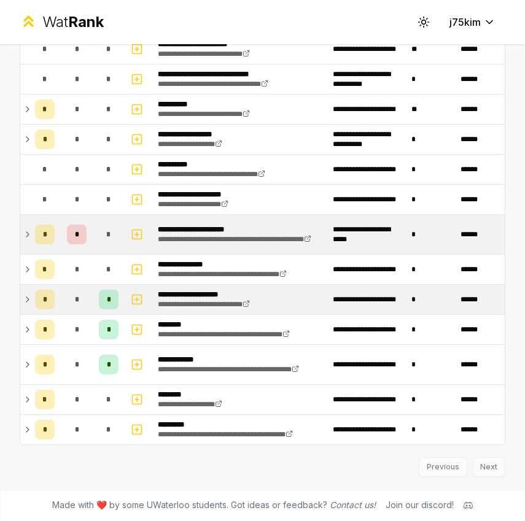
click at [31, 302] on td "*" at bounding box center [44, 299] width 29 height 29
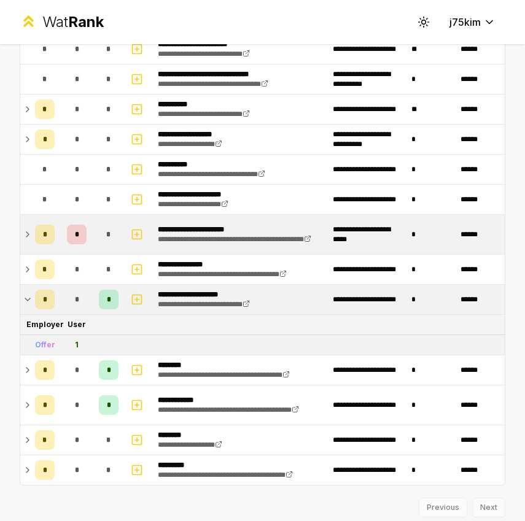
click at [31, 302] on td "*" at bounding box center [44, 299] width 29 height 29
